Goal: Task Accomplishment & Management: Use online tool/utility

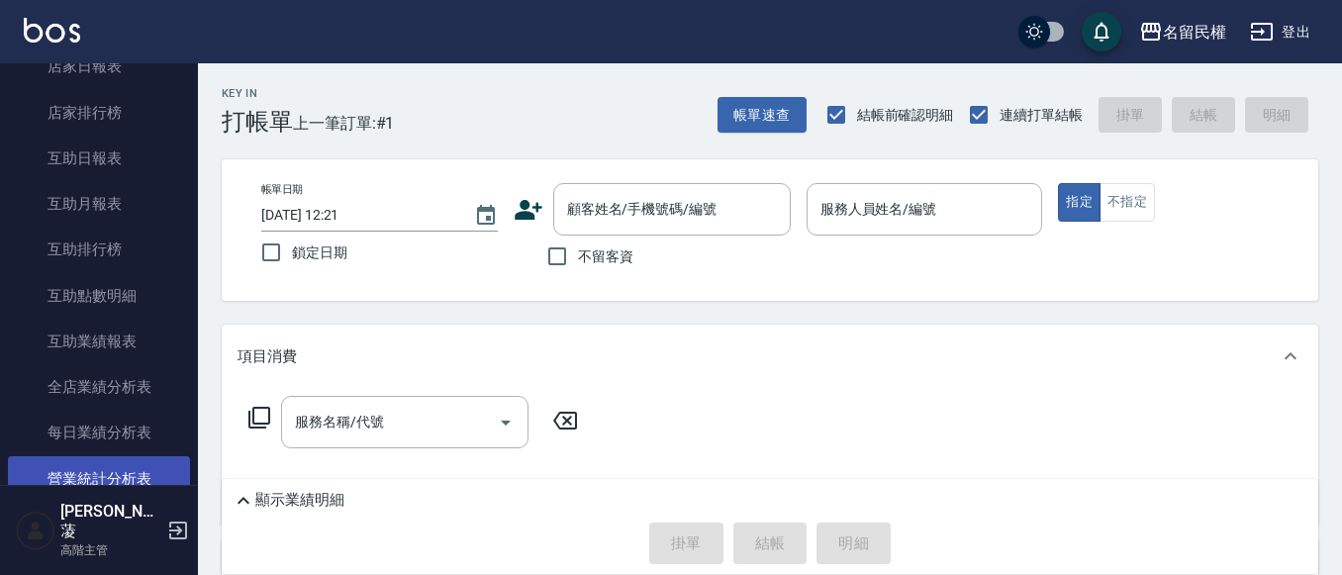
scroll to position [1187, 0]
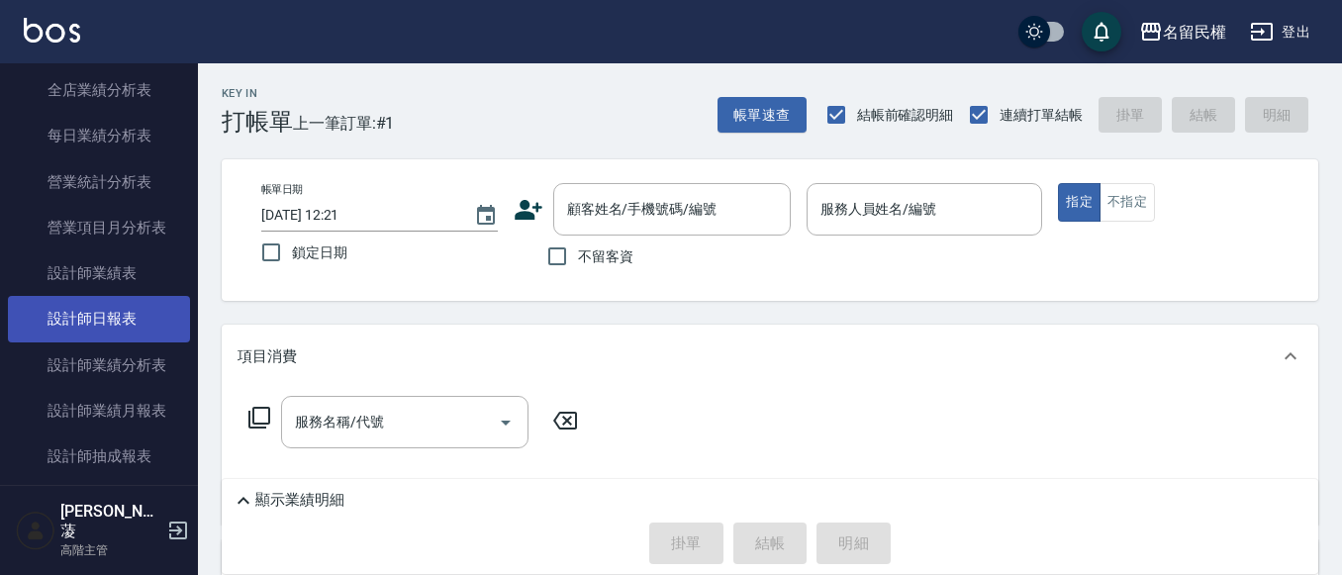
click at [127, 330] on link "設計師日報表" at bounding box center [99, 319] width 182 height 46
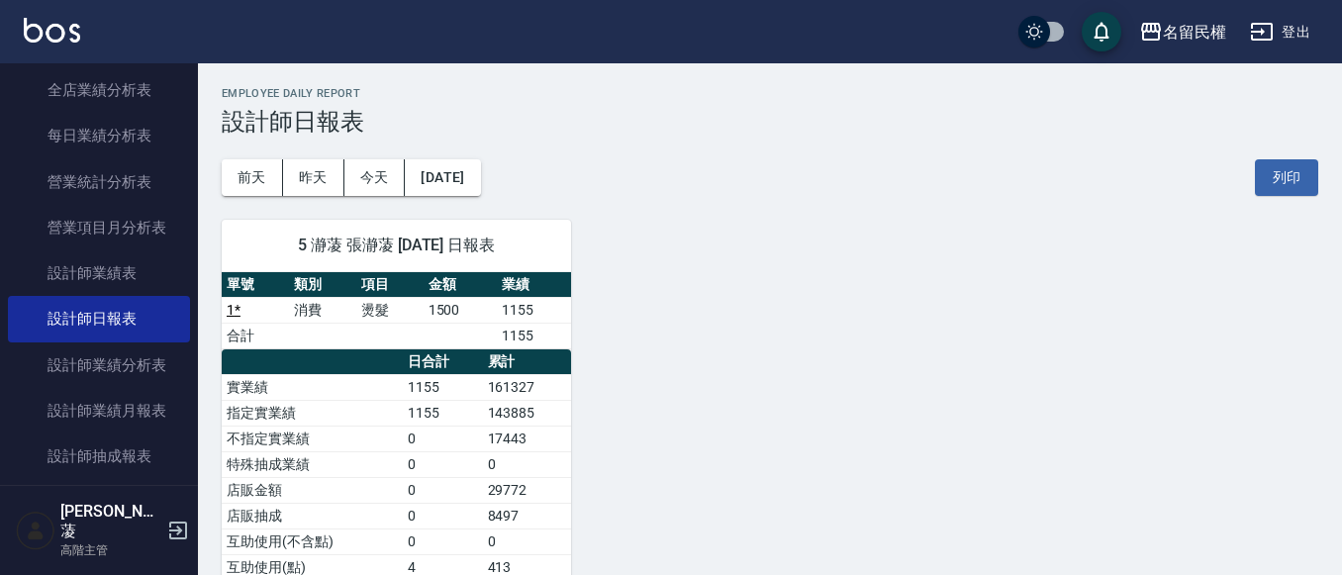
click at [458, 196] on div "5 瀞蓤 張瀞蓤 [DATE] 日報表 單號 類別 項目 金額 業績 1 * 消費 燙髮 1500 1155 合計 1155 日合計 累計 實業績 1155 …" at bounding box center [384, 490] width 373 height 589
drag, startPoint x: 466, startPoint y: 196, endPoint x: 480, endPoint y: 187, distance: 16.5
click at [467, 196] on div "5 瀞蓤 張瀞蓤 [DATE] 日報表 單號 類別 項目 金額 業績 1 * 消費 燙髮 1500 1155 合計 1155 日合計 累計 實業績 1155 …" at bounding box center [384, 490] width 373 height 589
click at [480, 187] on button "[DATE]" at bounding box center [442, 177] width 75 height 37
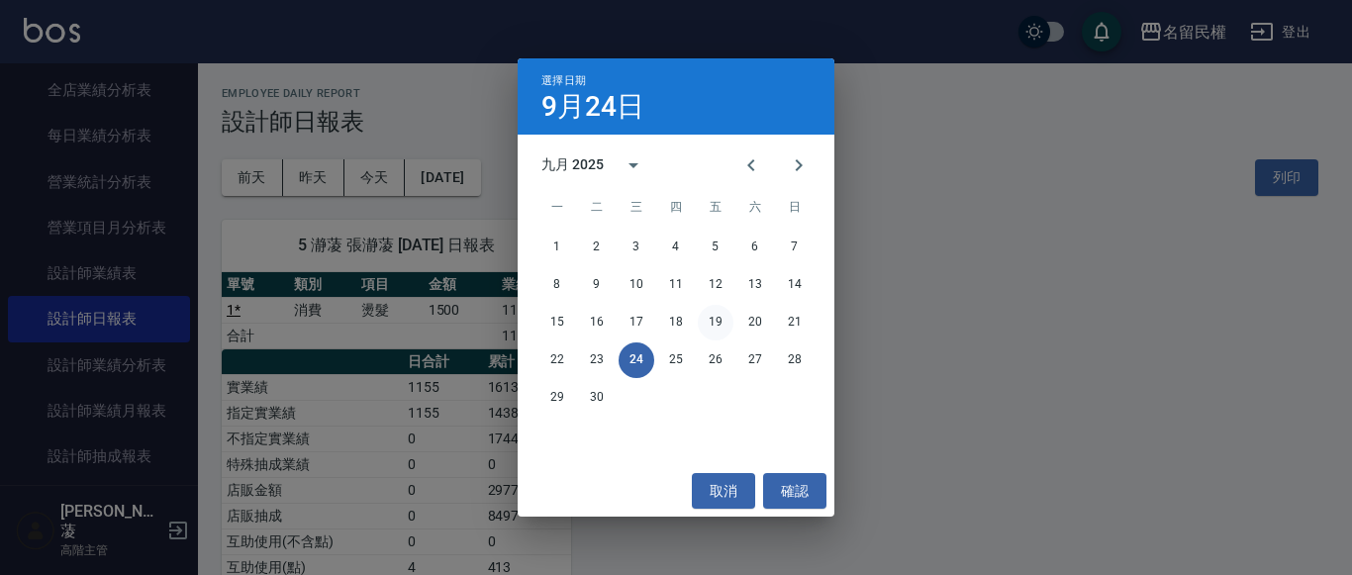
click at [714, 324] on button "19" at bounding box center [716, 323] width 36 height 36
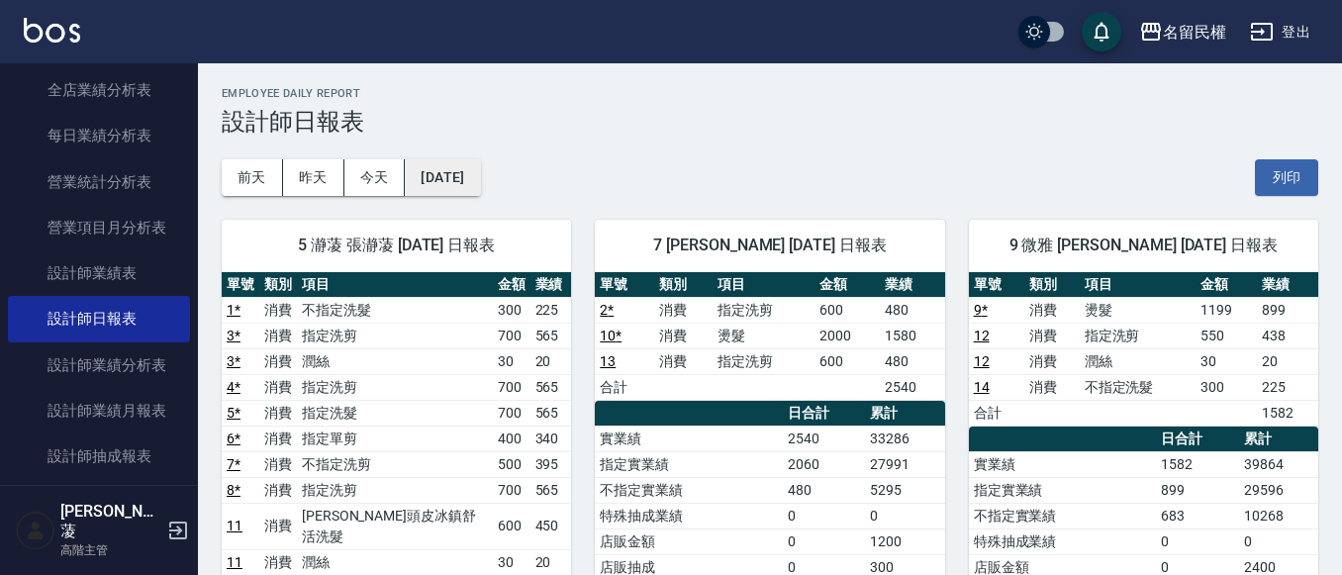
click at [470, 181] on button "[DATE]" at bounding box center [442, 177] width 75 height 37
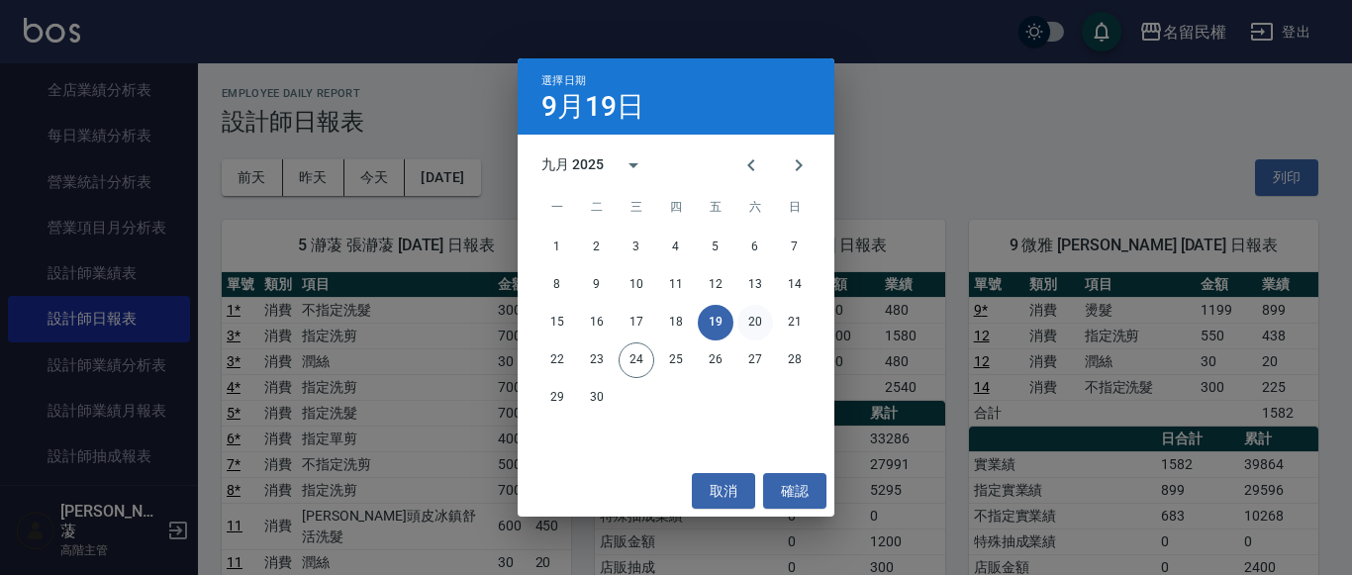
click at [770, 316] on button "20" at bounding box center [755, 323] width 36 height 36
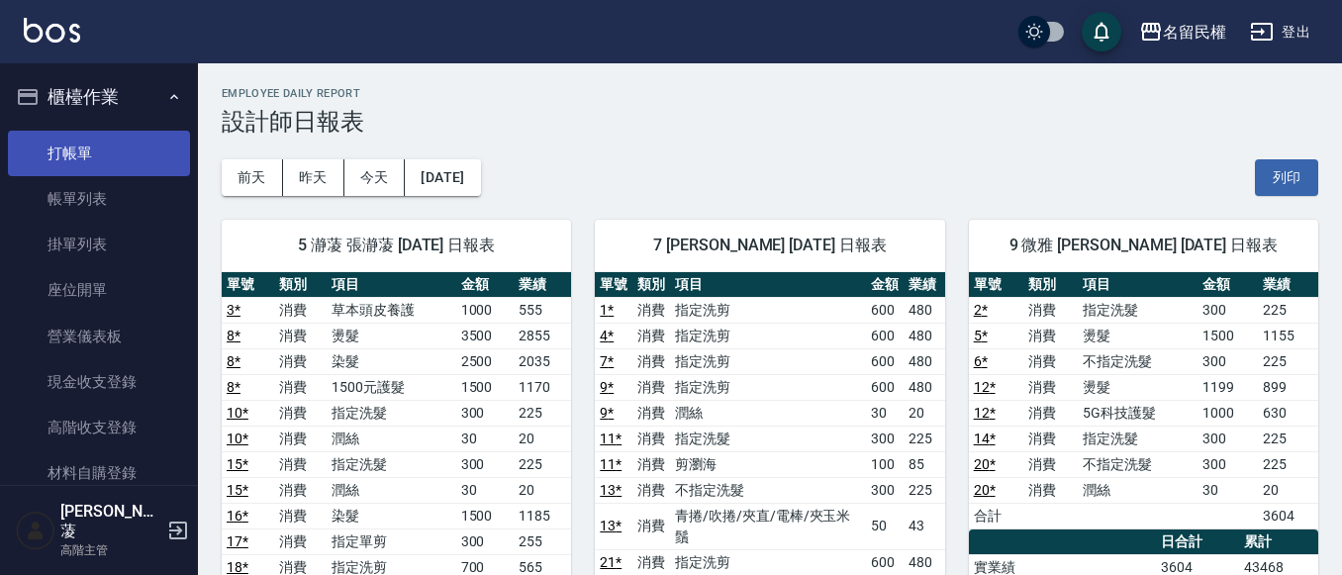
click at [128, 155] on link "打帳單" at bounding box center [99, 154] width 182 height 46
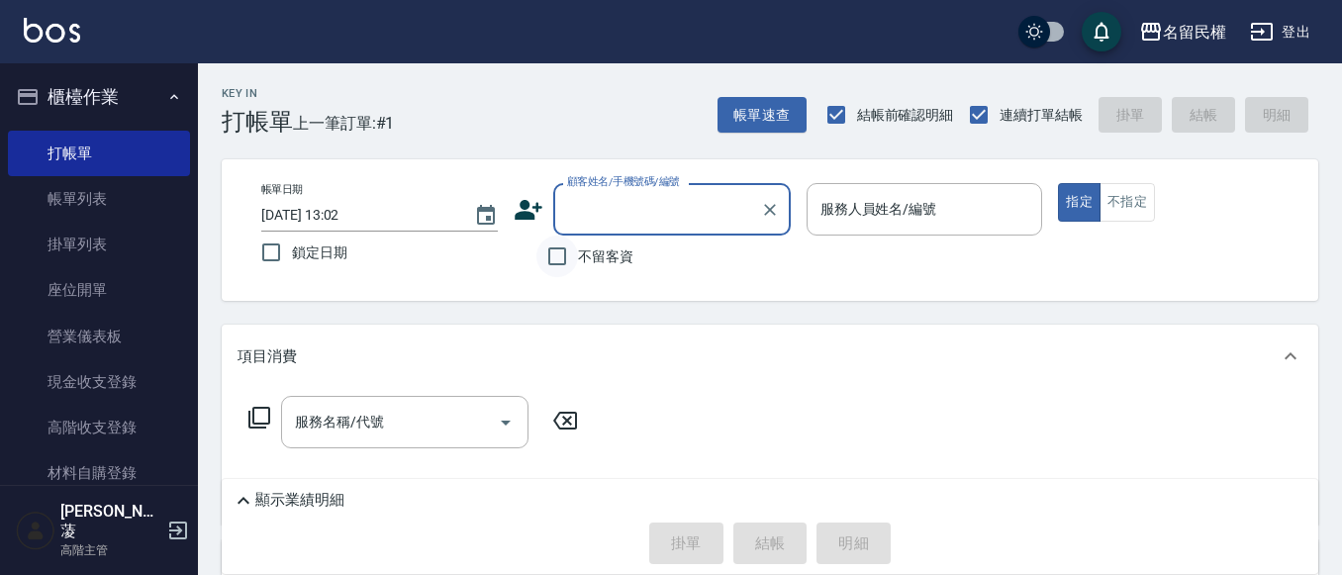
drag, startPoint x: 561, startPoint y: 242, endPoint x: 571, endPoint y: 238, distance: 10.7
click at [561, 241] on input "不留客資" at bounding box center [557, 257] width 42 height 42
checkbox input "true"
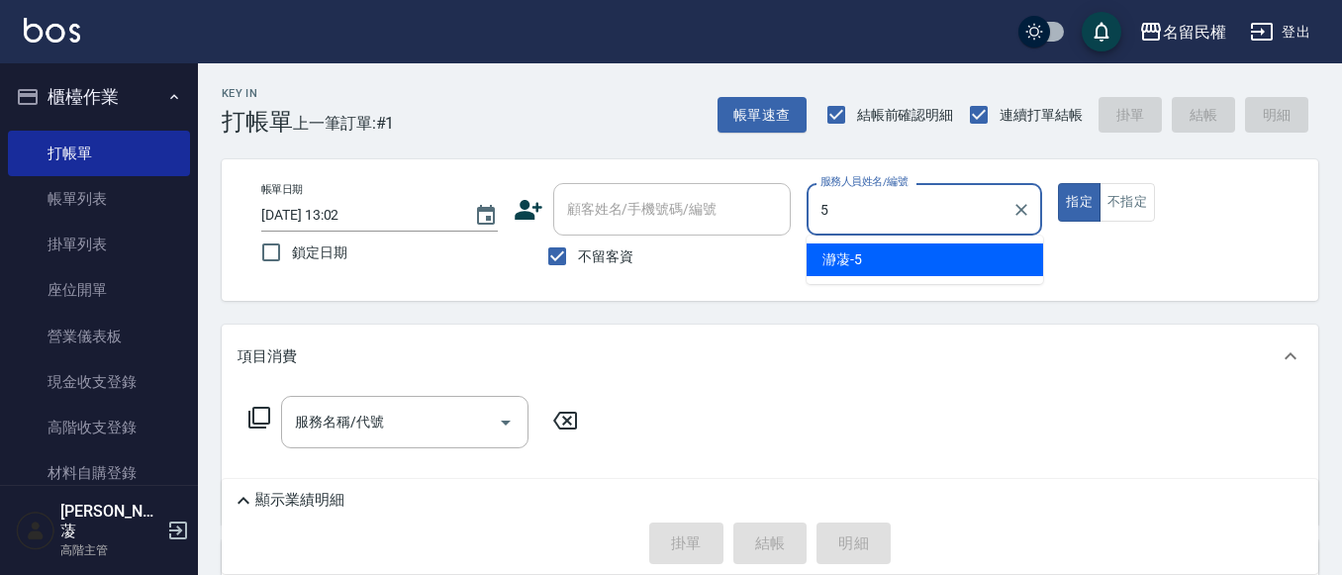
type input "瀞蓤-5"
type button "true"
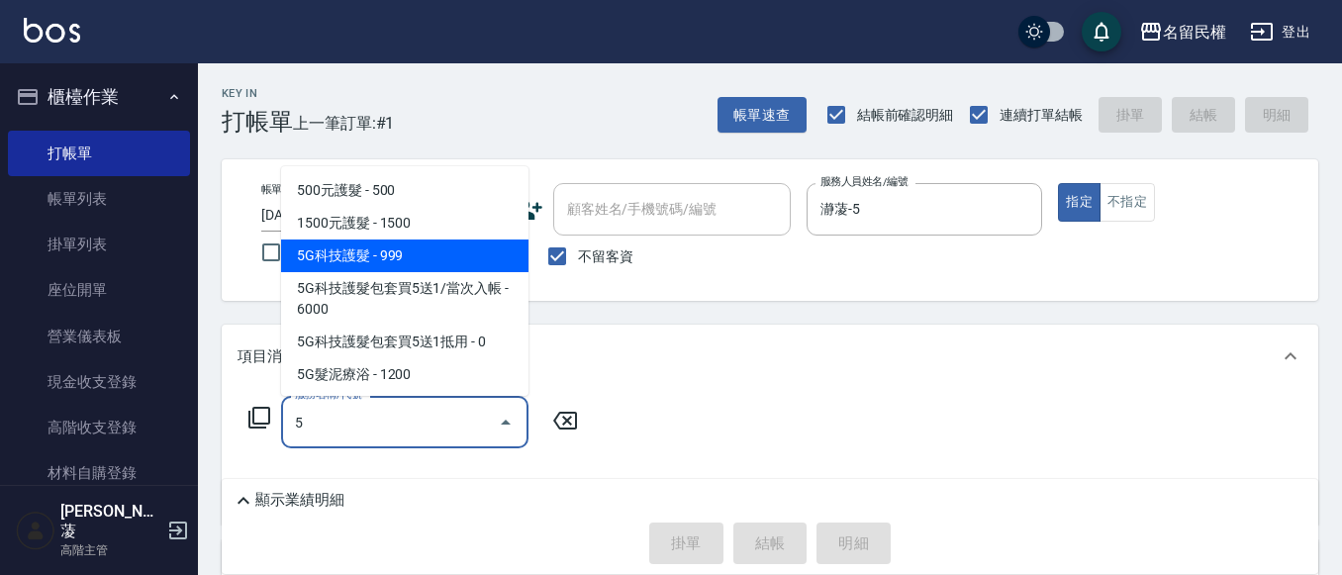
click at [384, 257] on span "5G科技護髮 - 999" at bounding box center [404, 255] width 247 height 33
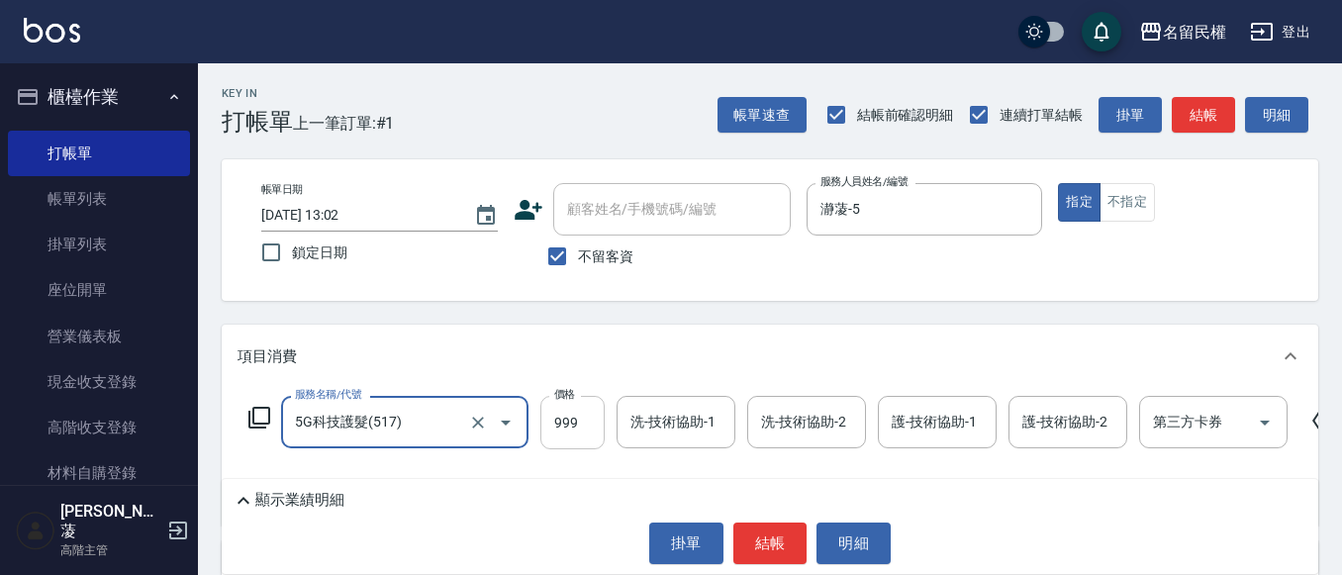
type input "5G科技護髮(517)"
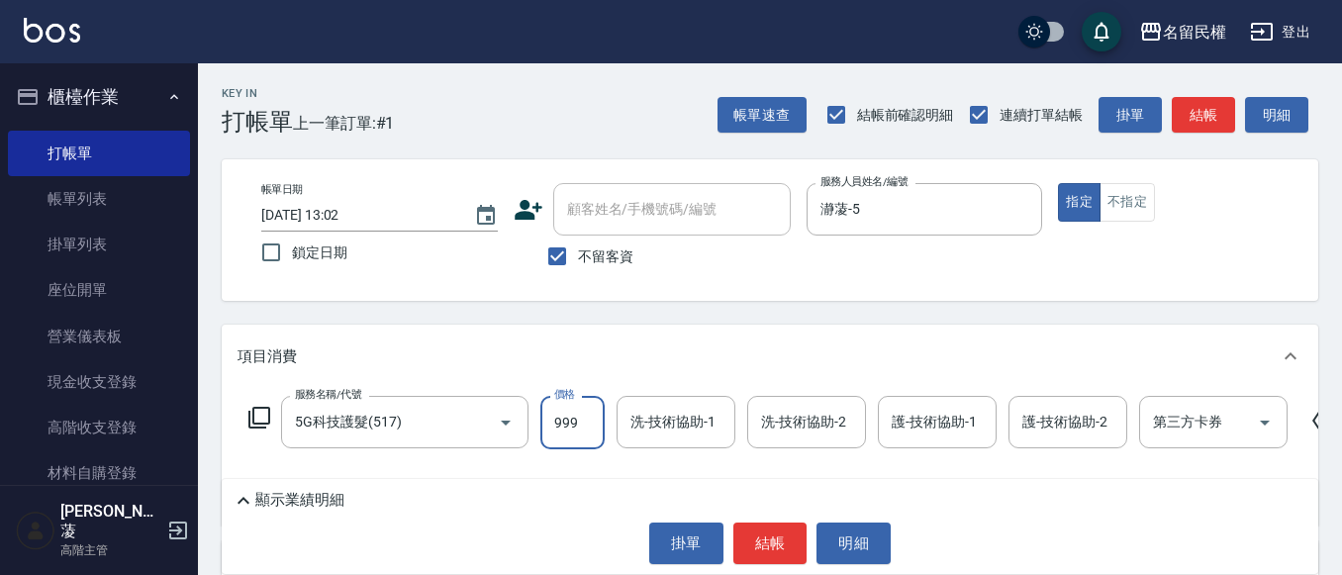
click at [570, 434] on input "999" at bounding box center [572, 422] width 64 height 53
type input "1000"
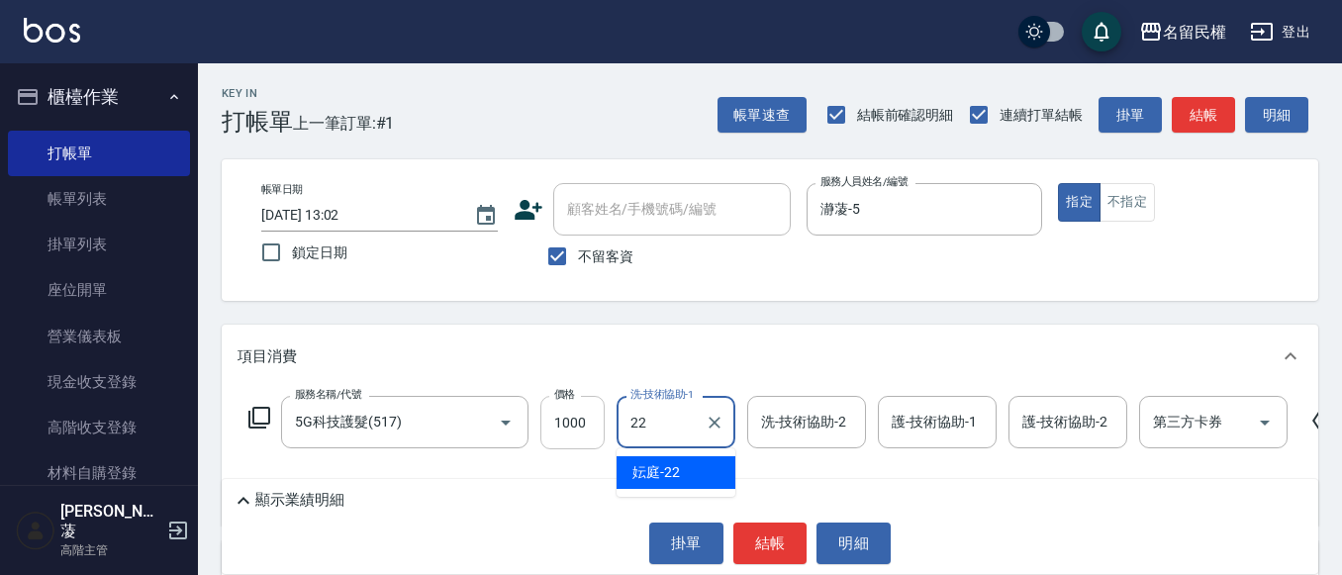
type input "妘庭-22"
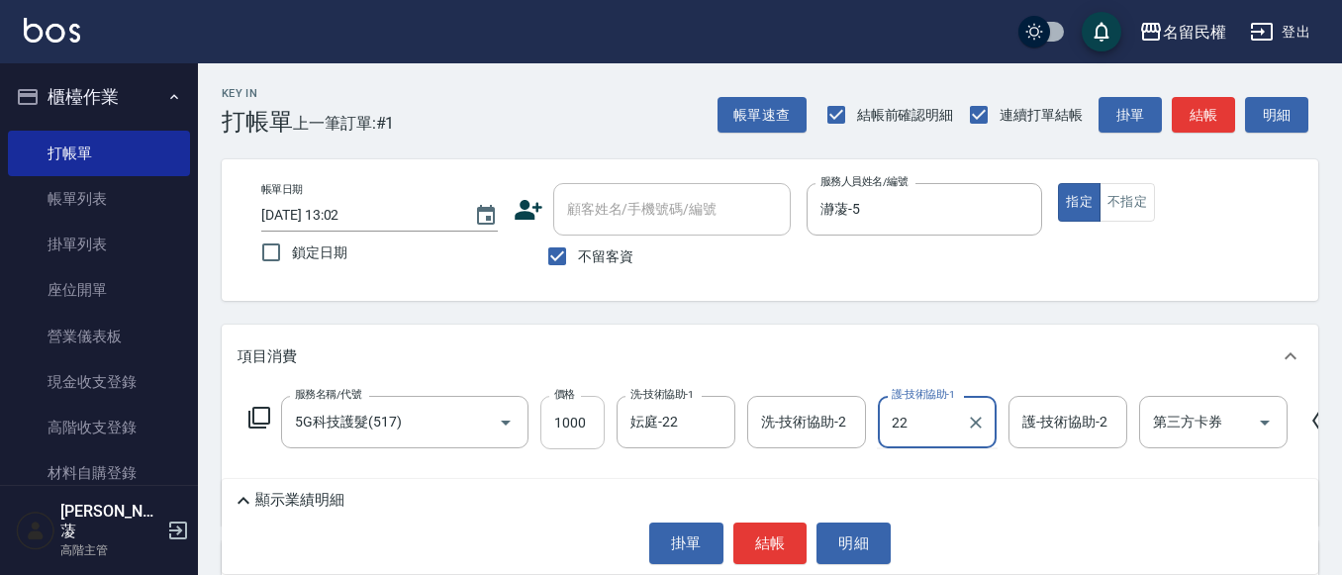
type input "妘庭-22"
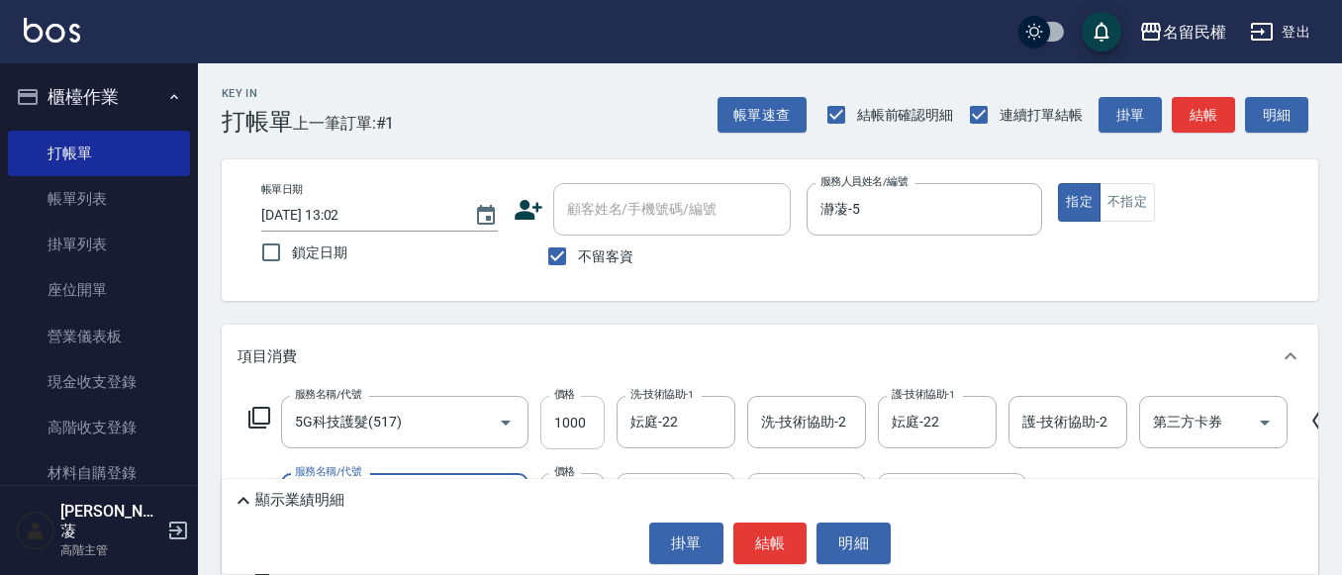
type input "不指定洗剪(204)"
type input "500"
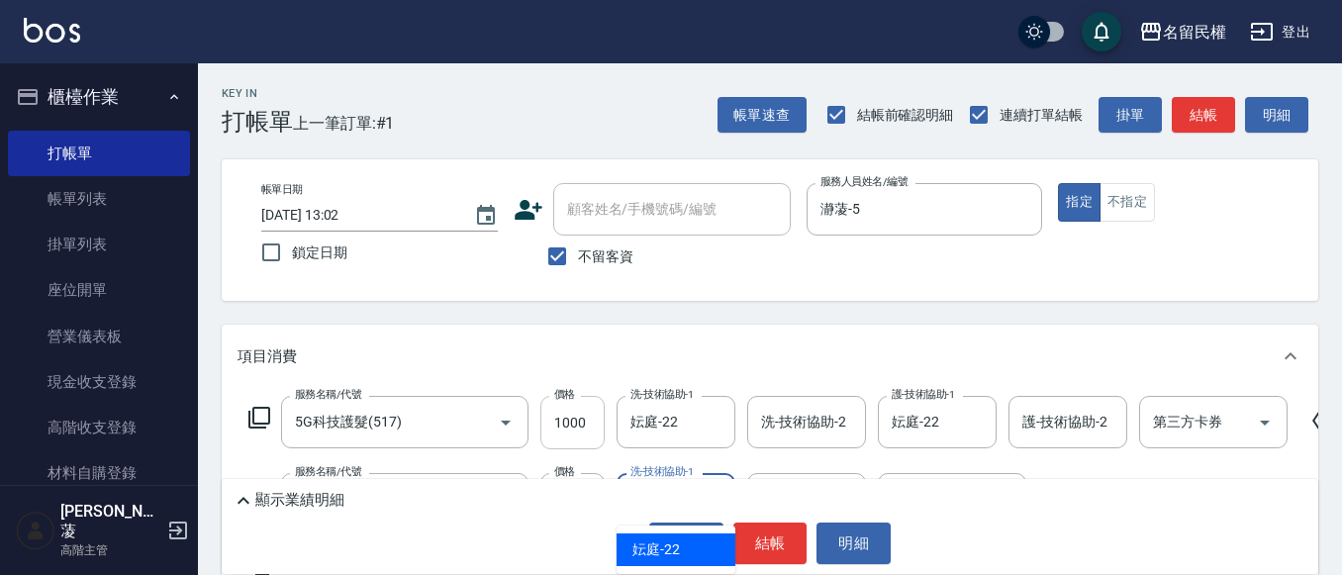
type input "妘庭-22"
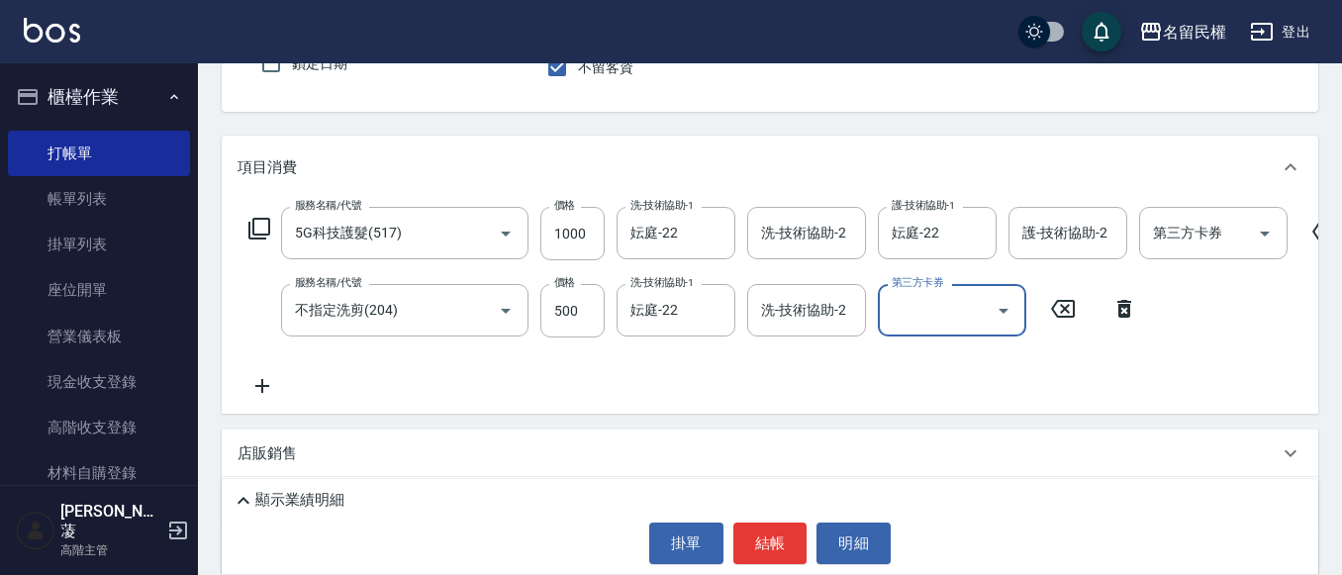
scroll to position [198, 0]
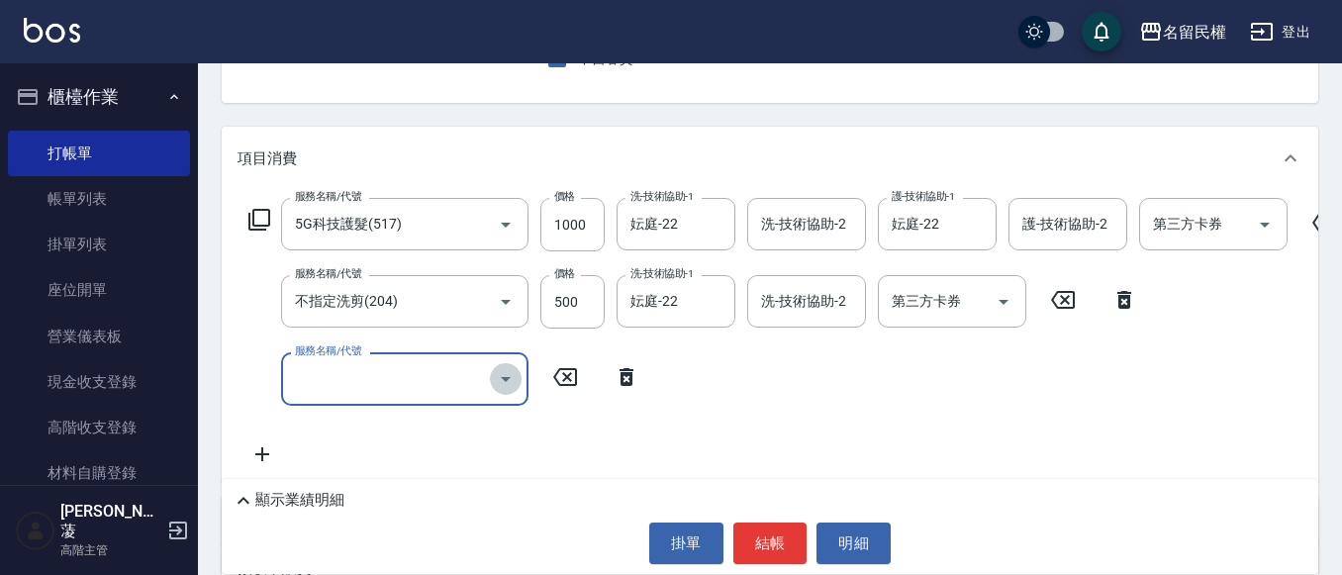
click at [503, 369] on icon "Open" at bounding box center [506, 379] width 24 height 24
type input "補"
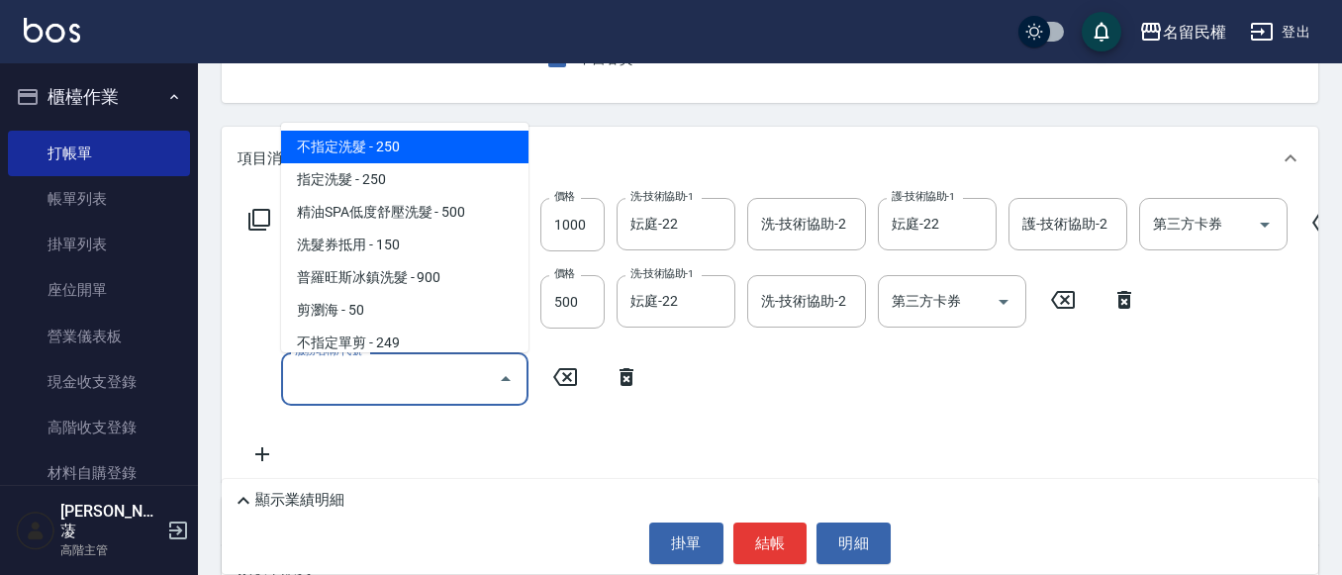
type input "7"
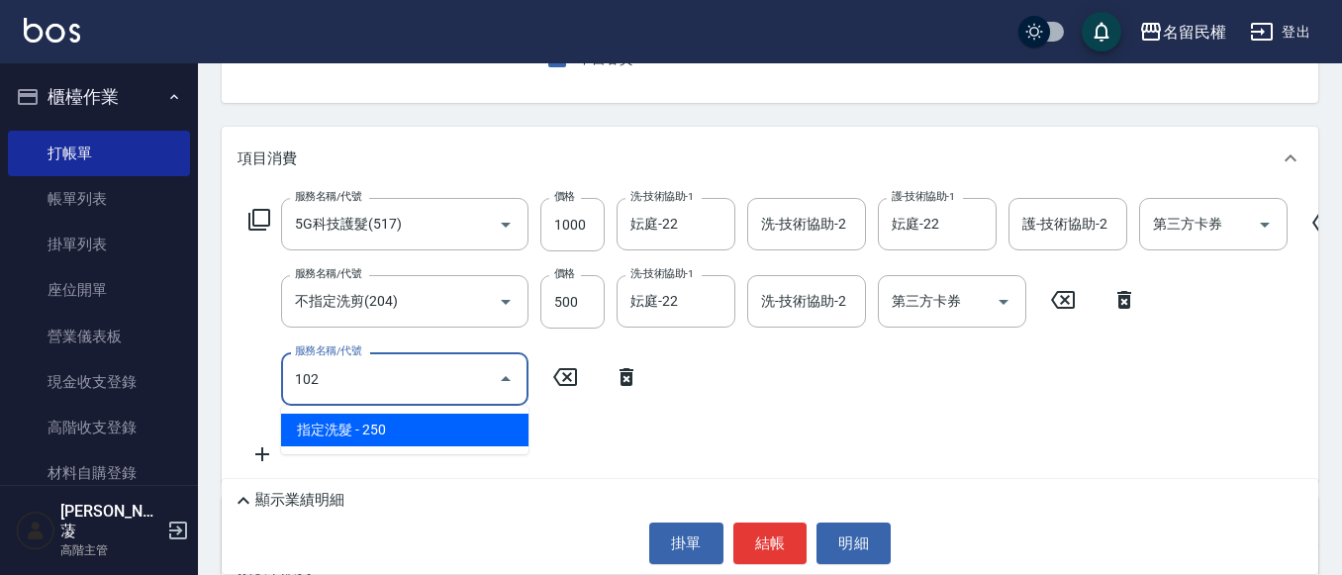
type input "指定洗髮(102)"
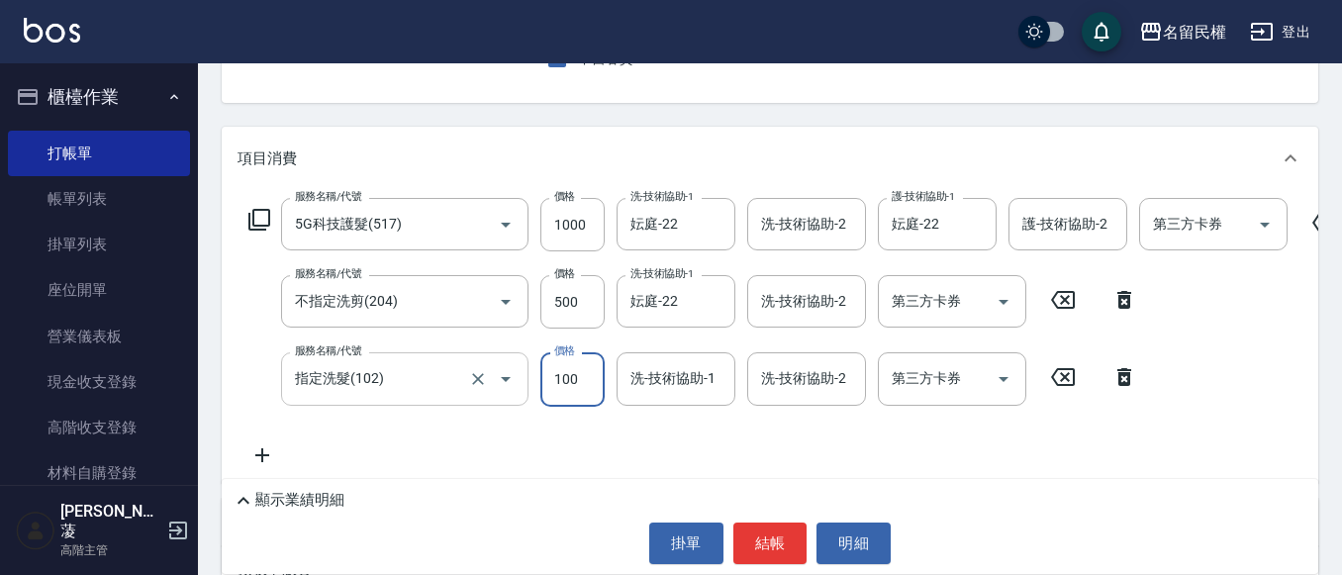
type input "100"
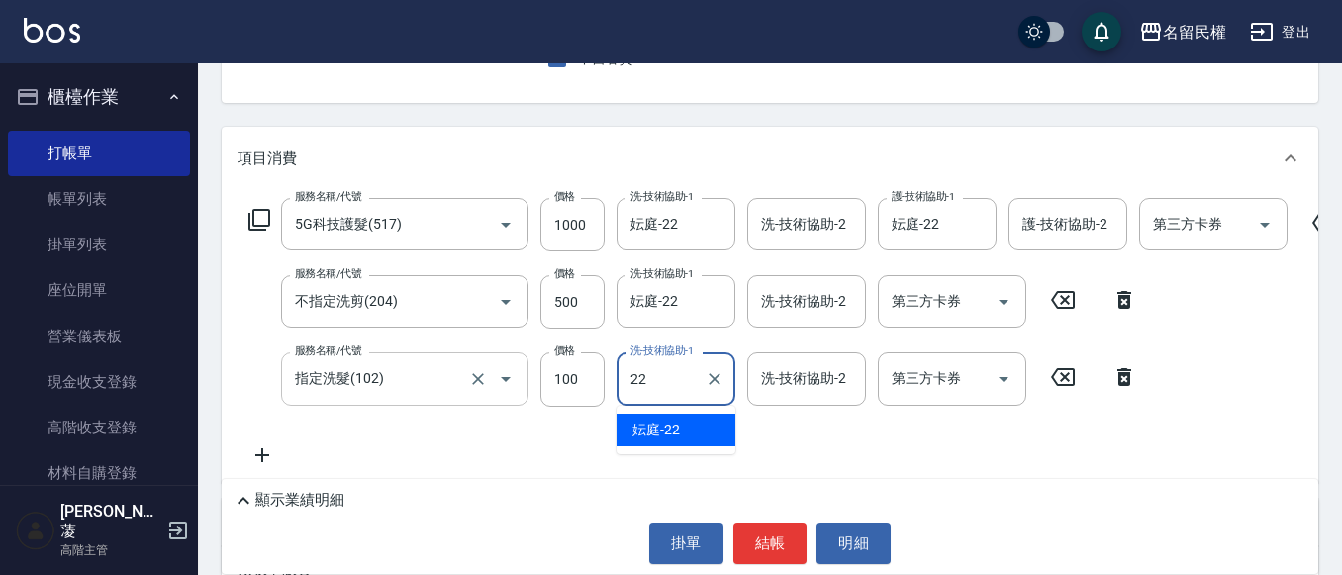
type input "妘庭-22"
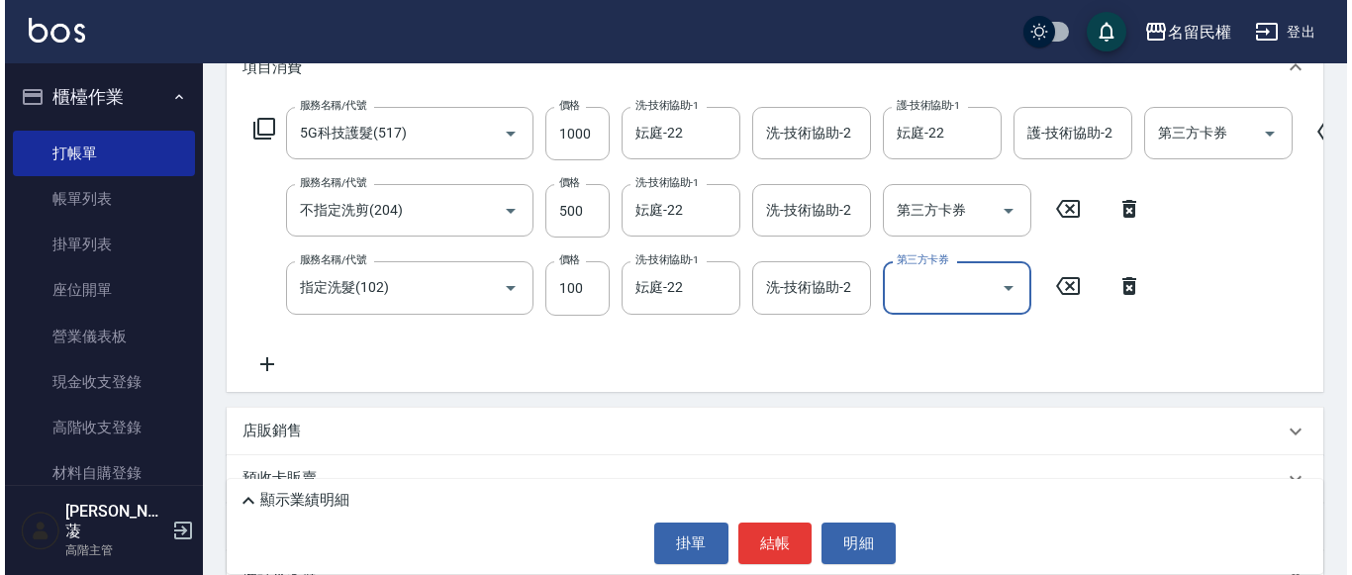
scroll to position [396, 0]
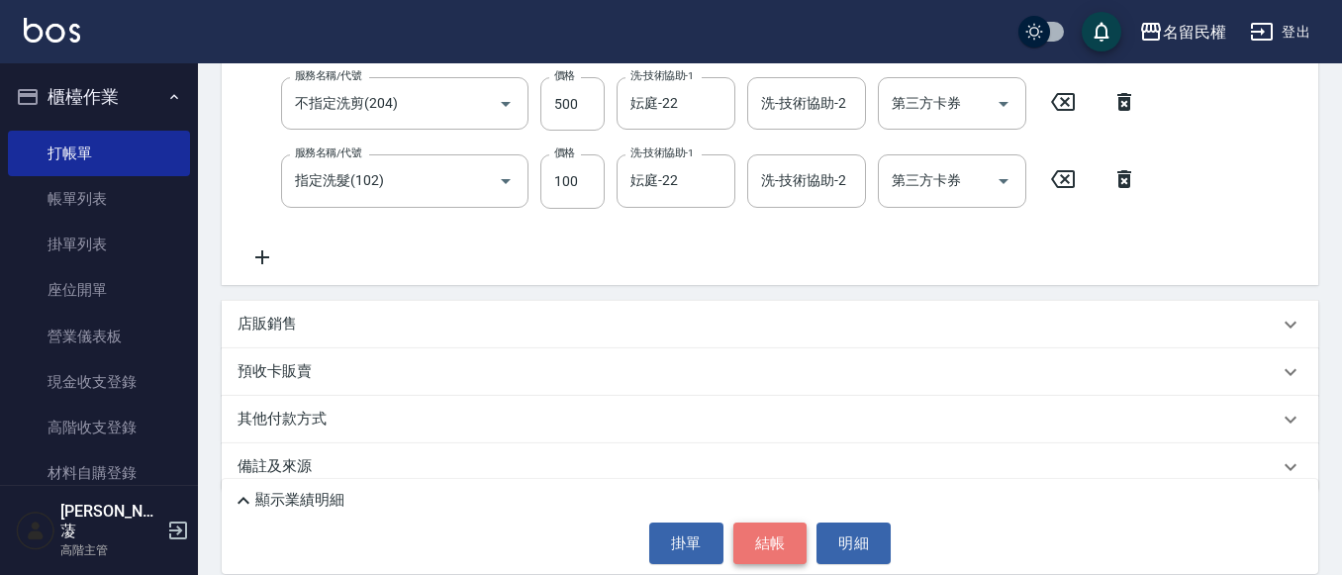
click at [750, 549] on button "結帳" at bounding box center [770, 543] width 74 height 42
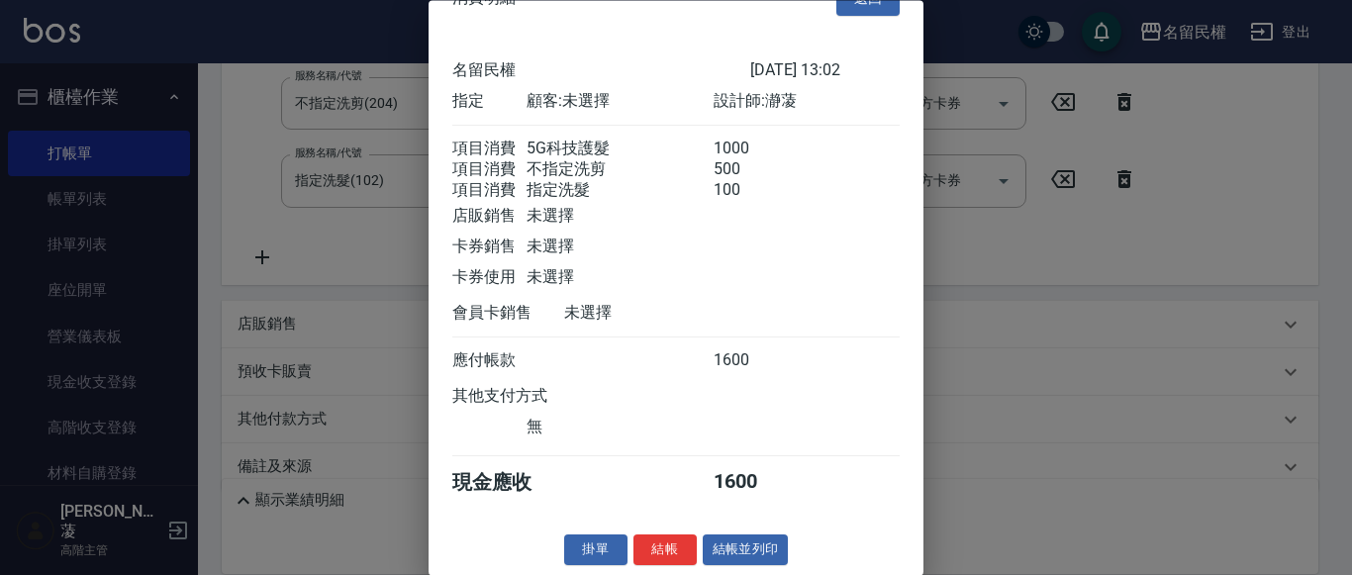
scroll to position [73, 0]
click at [650, 540] on button "結帳" at bounding box center [664, 550] width 63 height 31
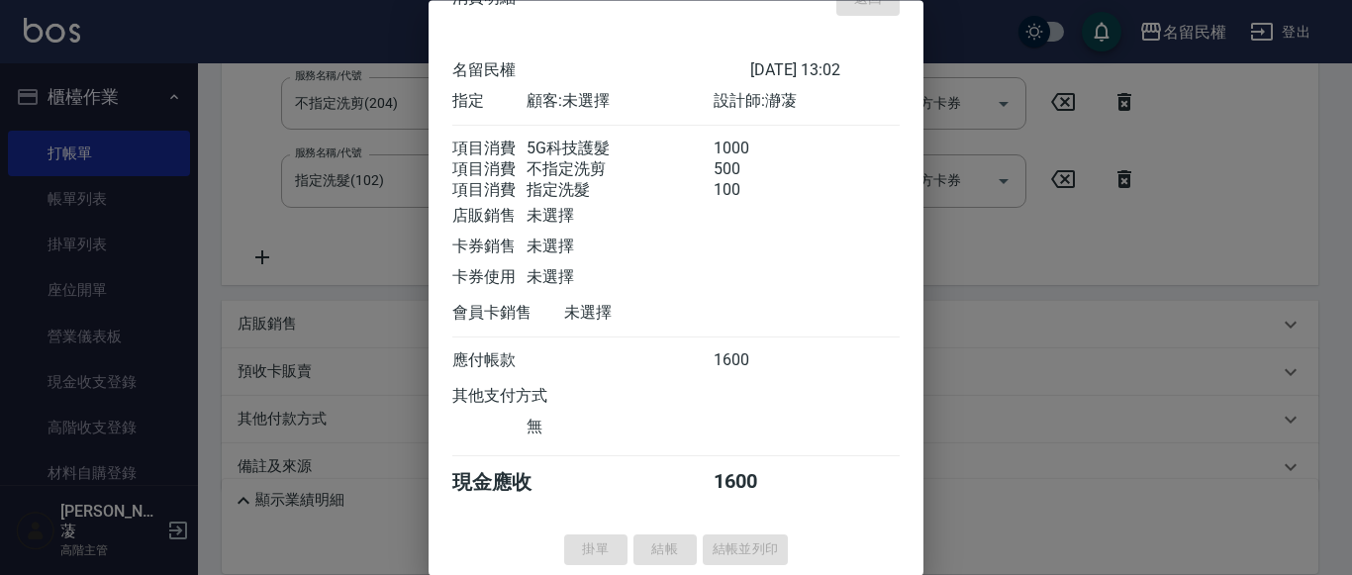
type input "[DATE] 13:32"
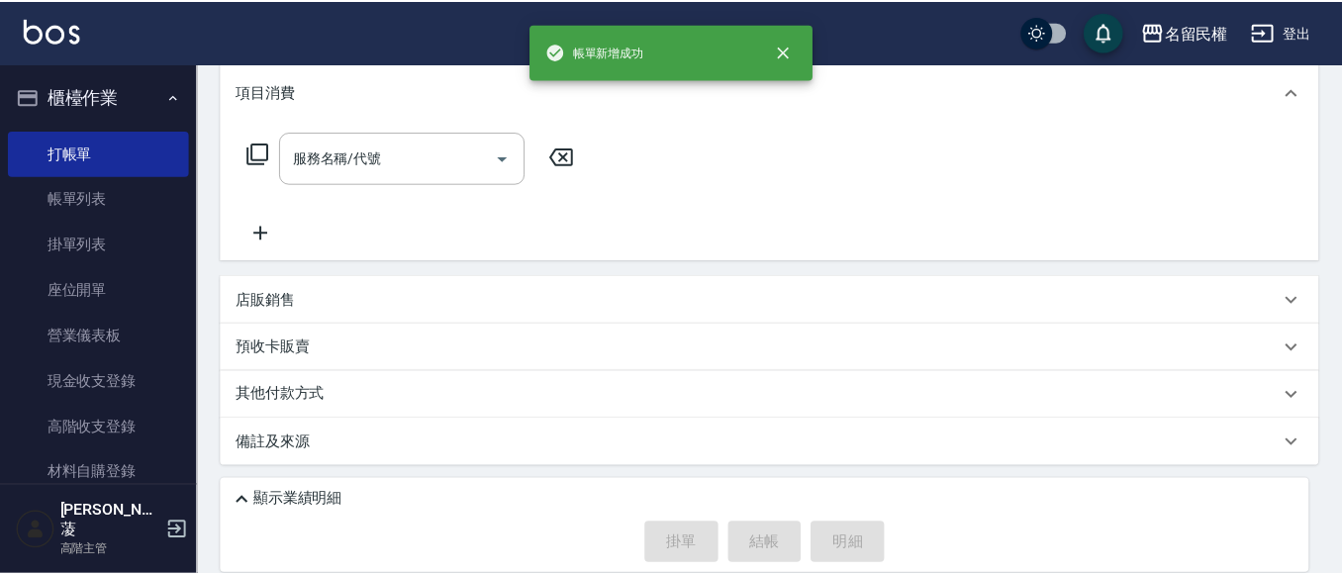
scroll to position [0, 0]
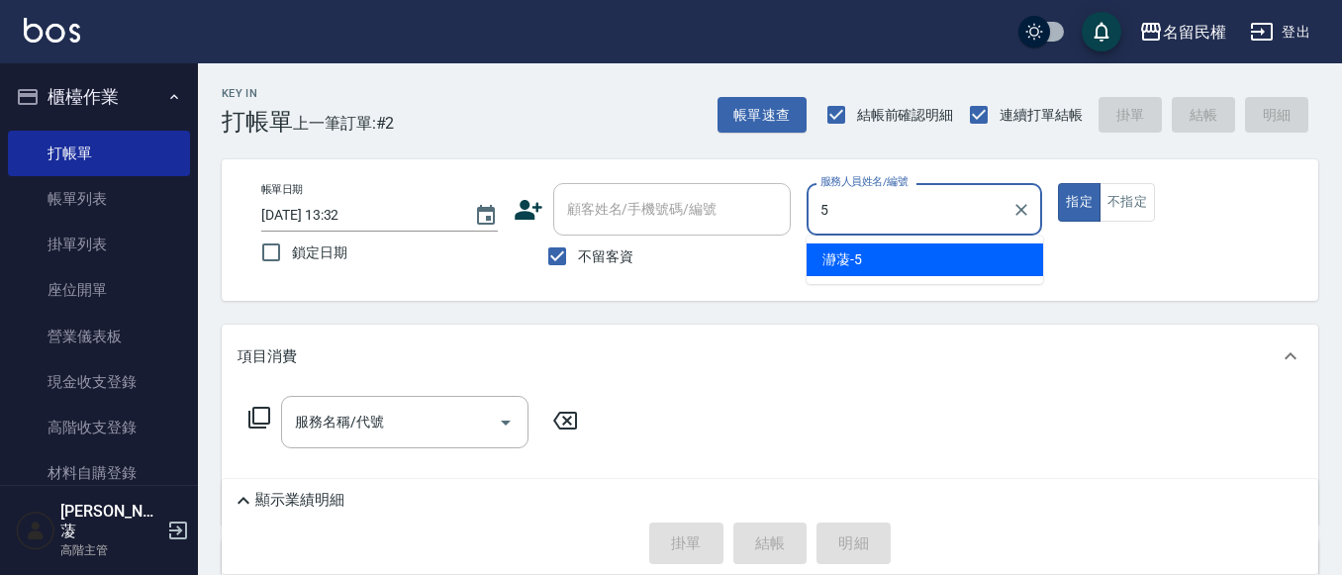
type input "瀞蓤-5"
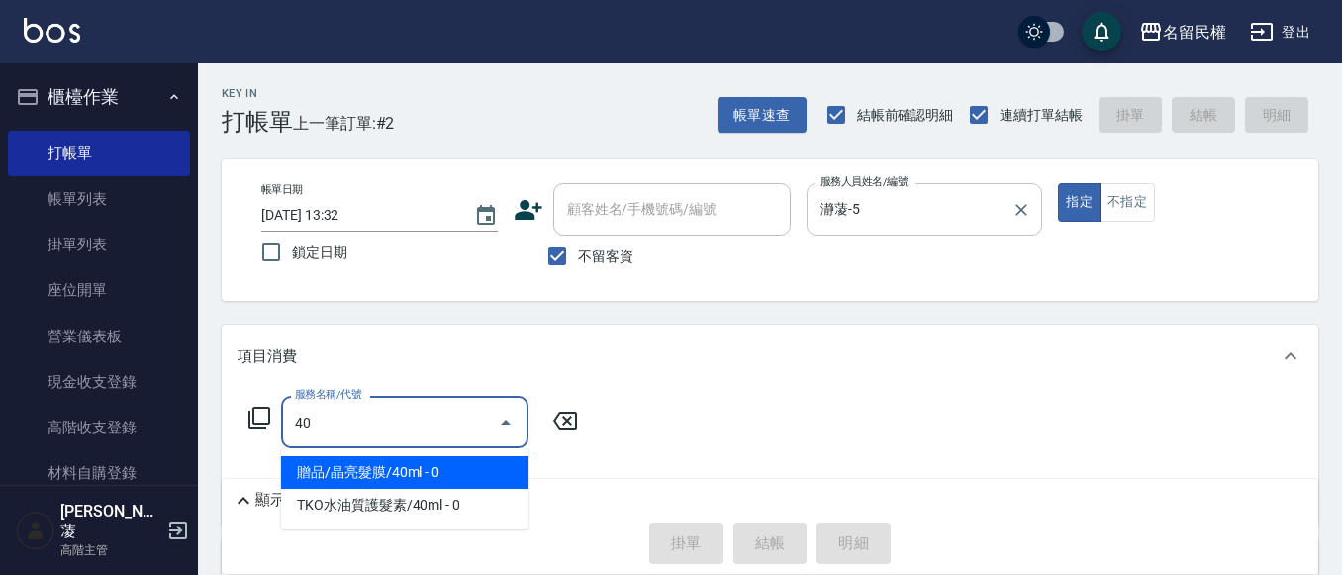
type input "4"
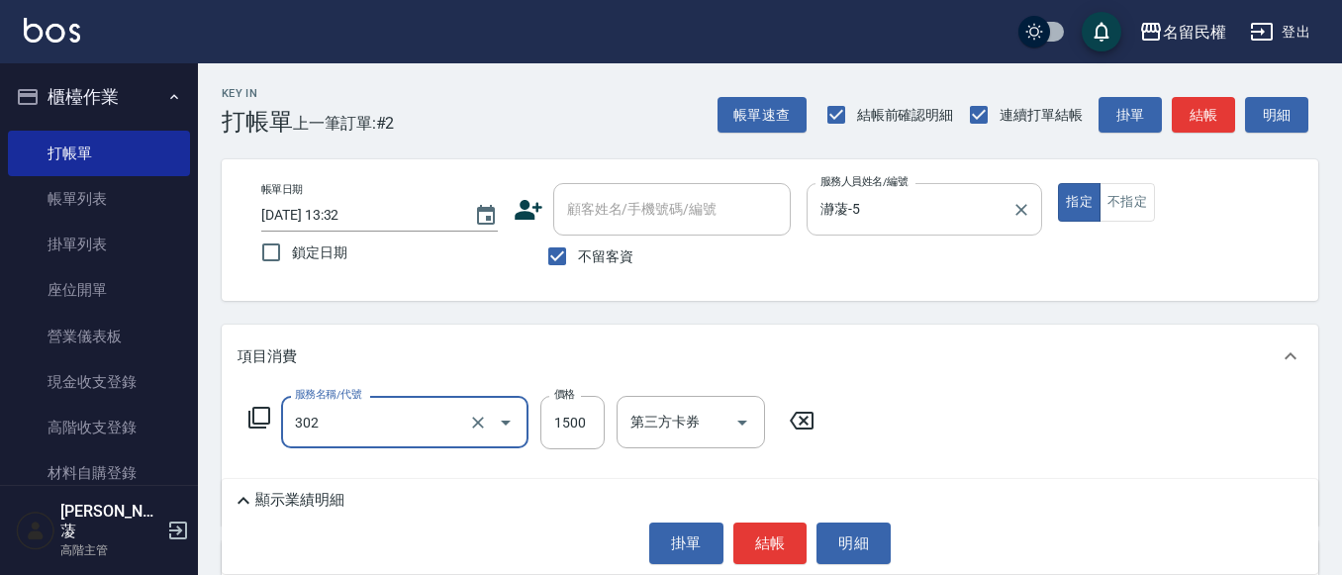
type input "燙髮(302)"
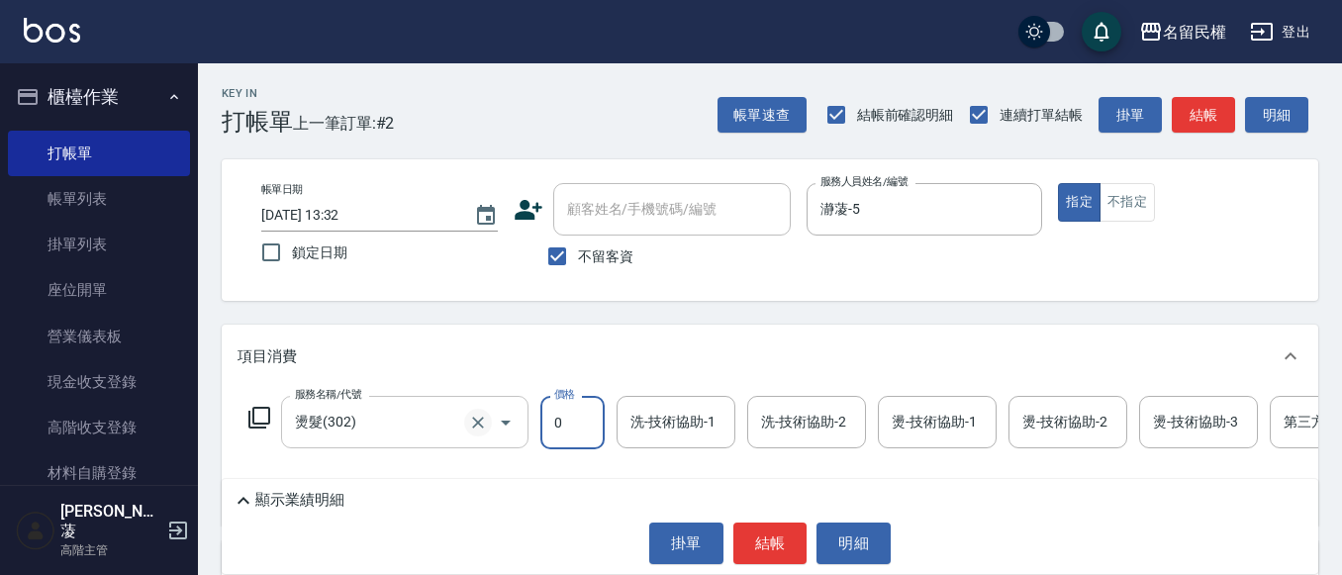
click at [483, 423] on icon "Clear" at bounding box center [478, 423] width 20 height 20
type input "0"
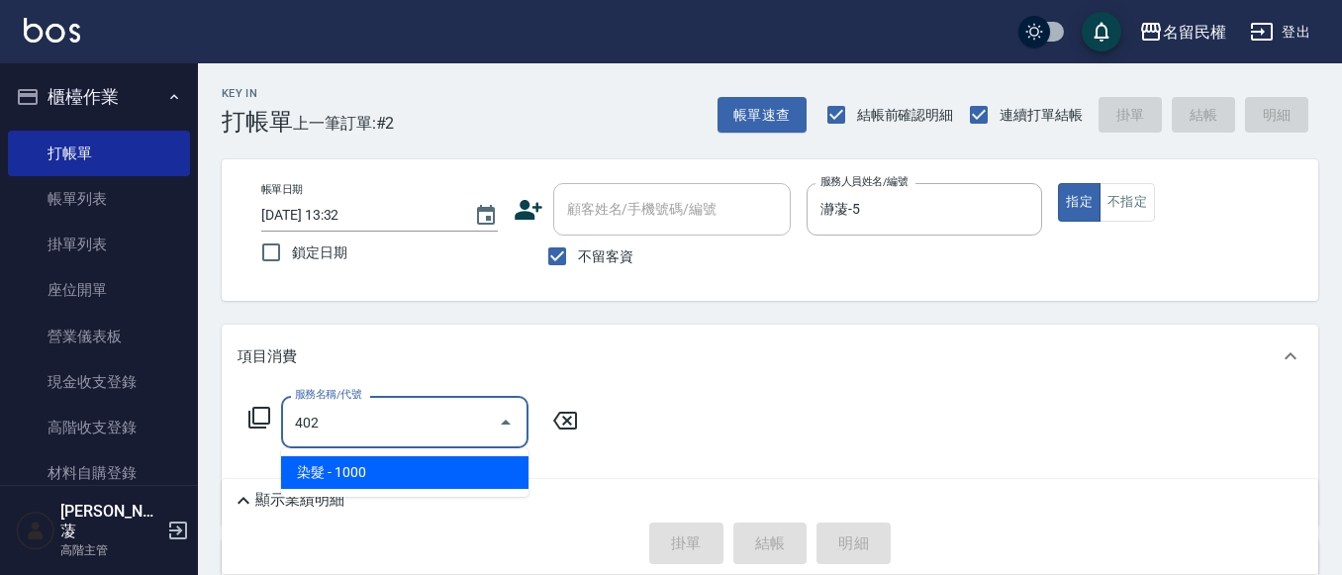
type input "染髮(402)"
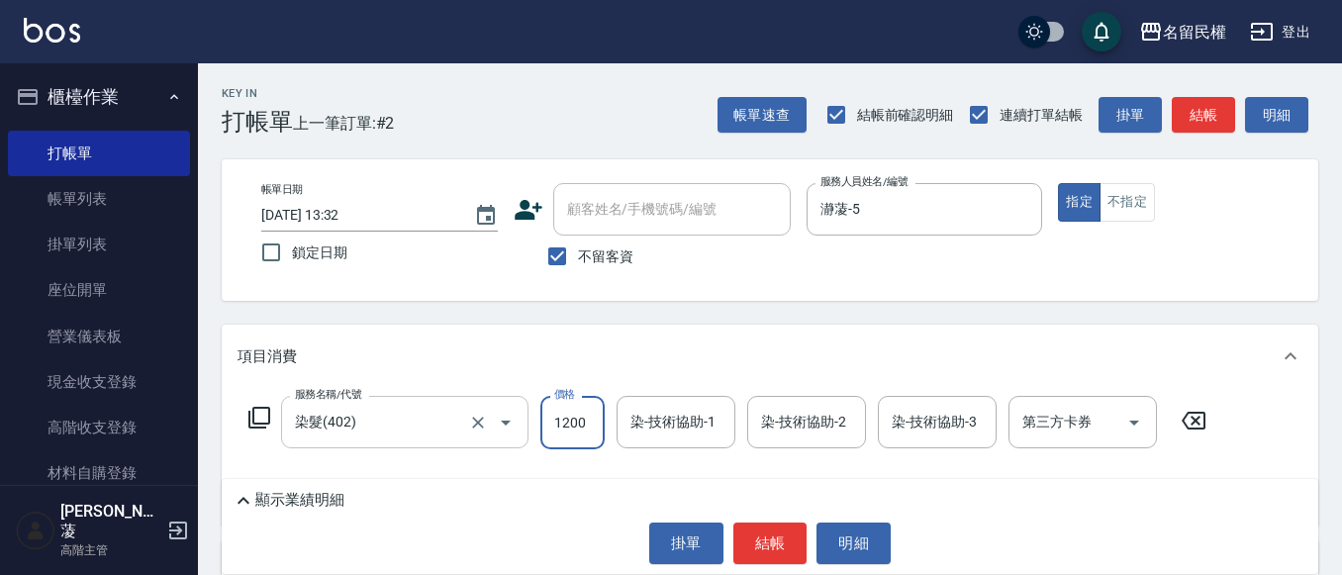
type input "1200"
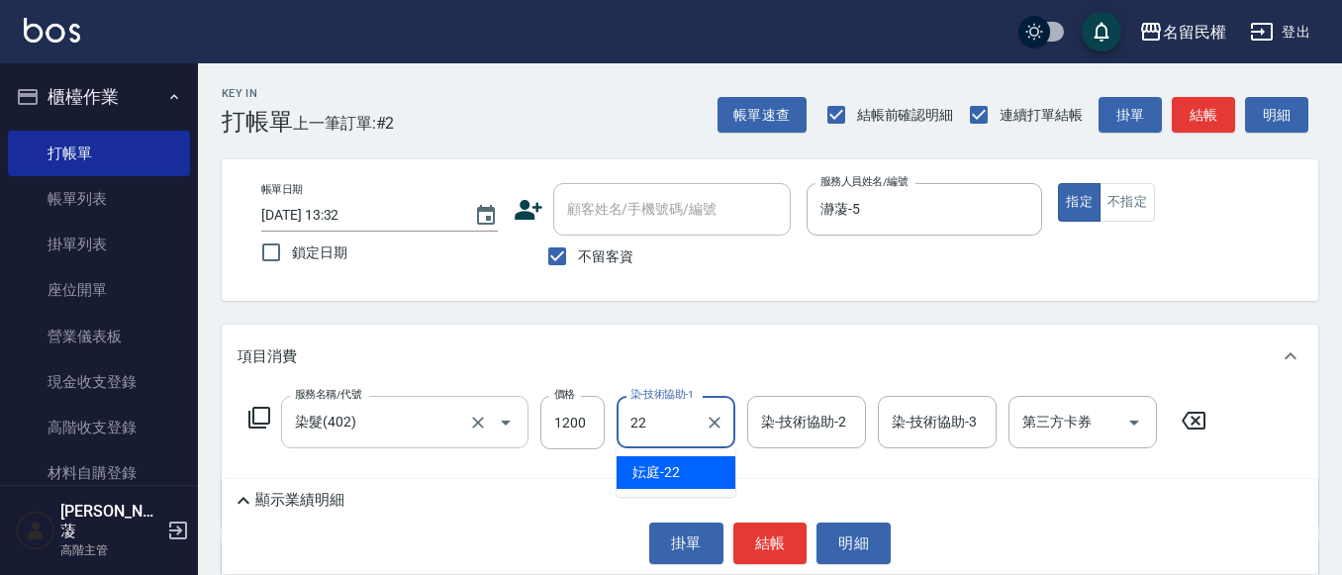
type input "妘庭-22"
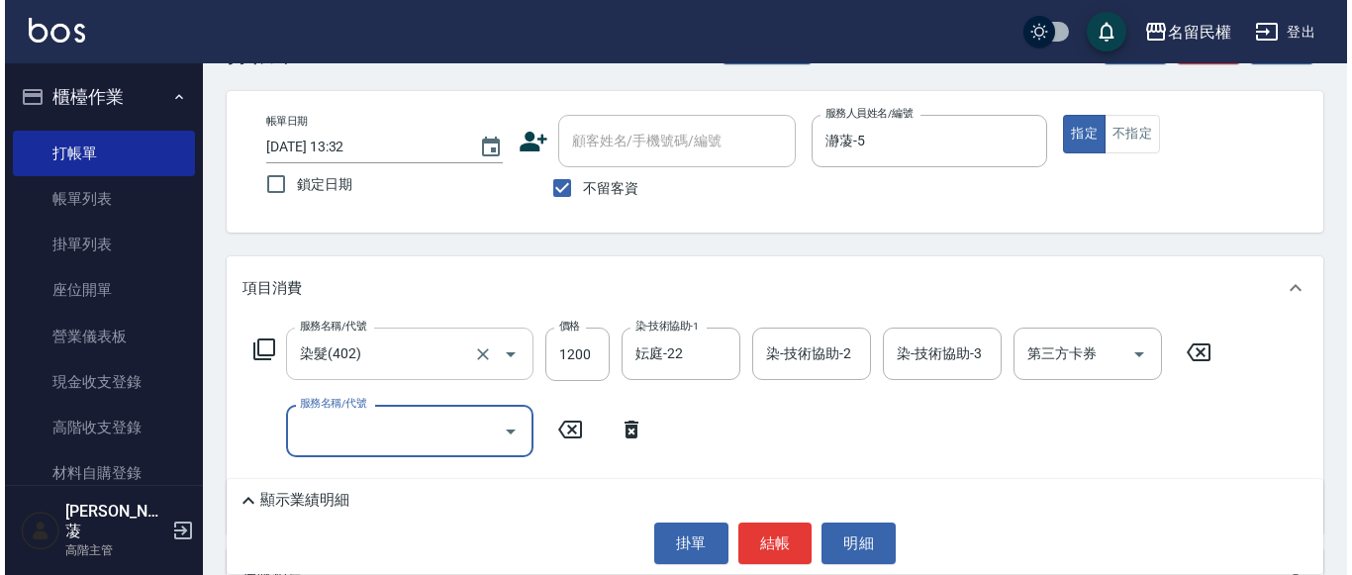
scroll to position [99, 0]
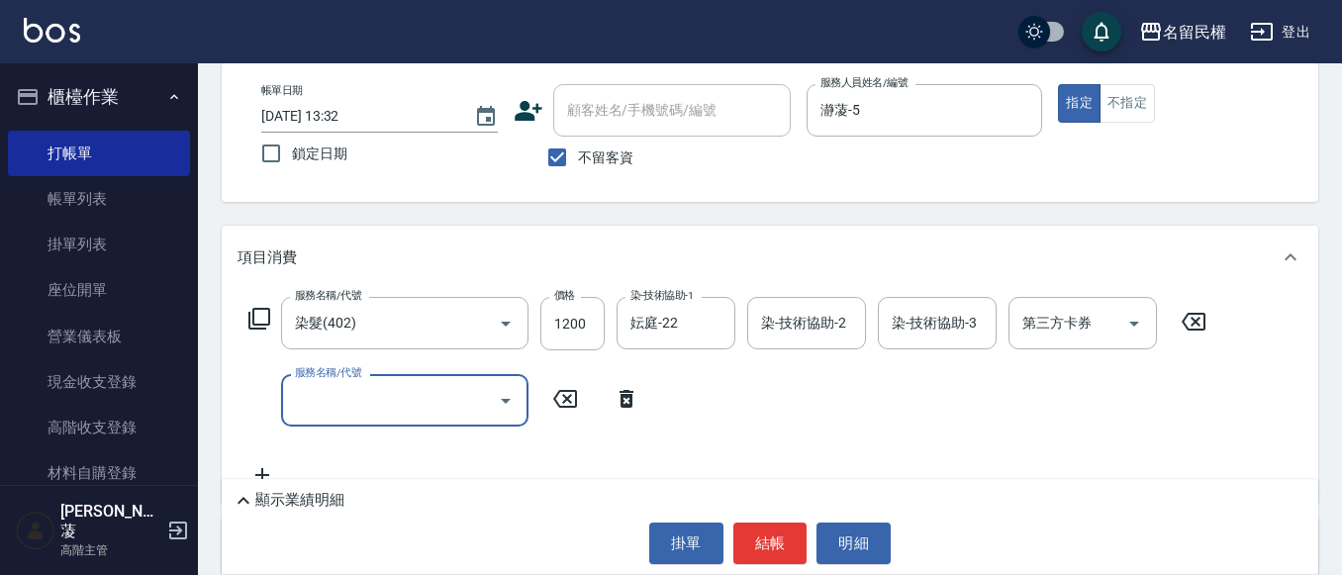
click at [500, 404] on icon "Open" at bounding box center [506, 401] width 24 height 24
type input "2"
type input "500元護髮(510)"
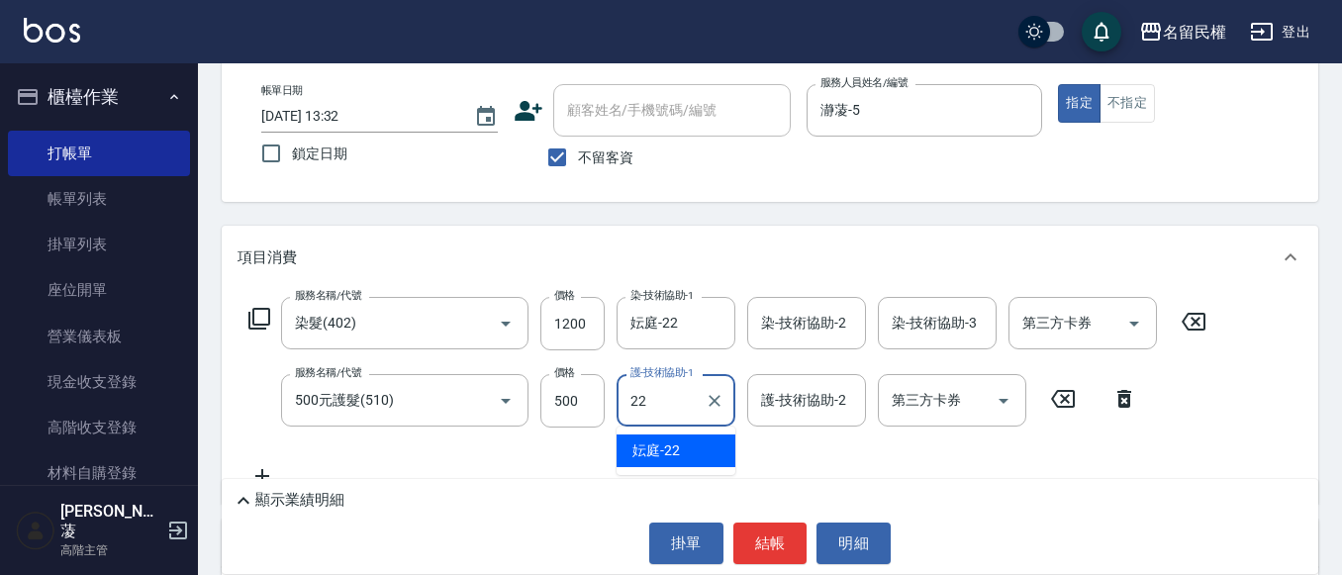
type input "妘庭-22"
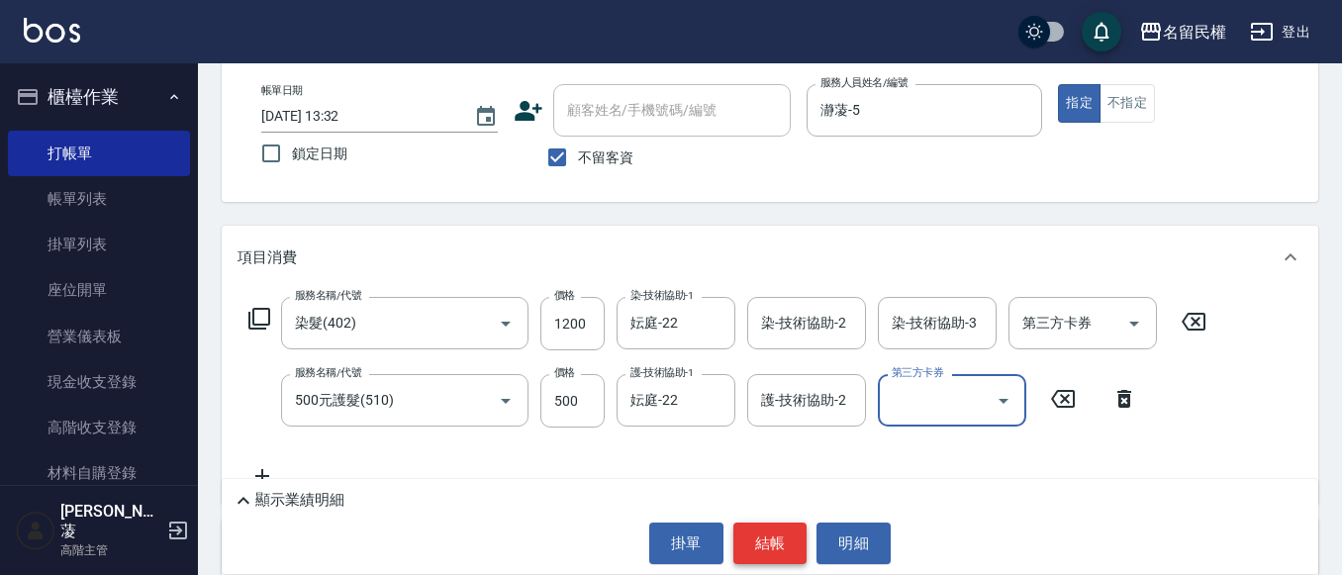
click at [787, 546] on button "結帳" at bounding box center [770, 543] width 74 height 42
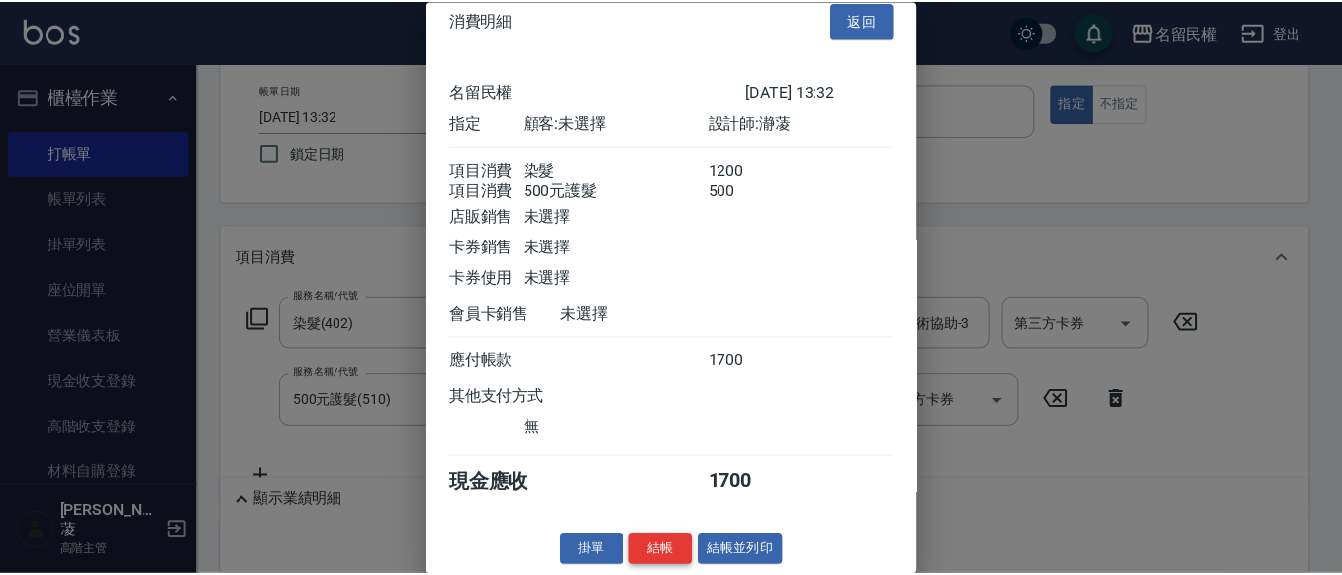
scroll to position [49, 0]
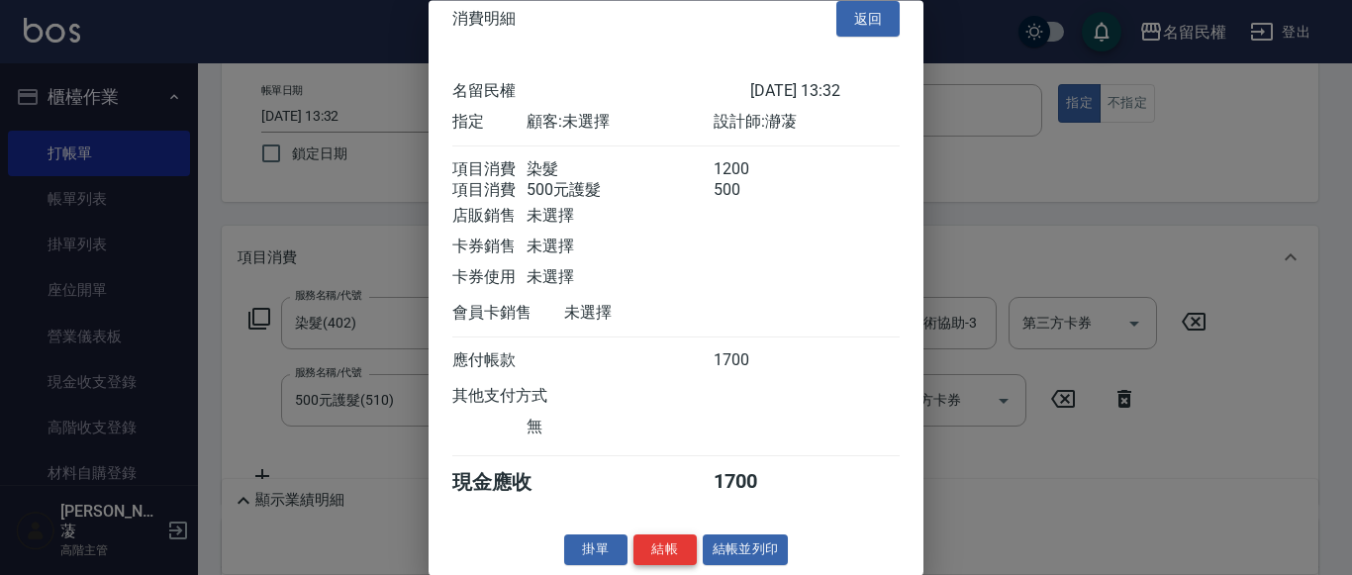
drag, startPoint x: 671, startPoint y: 549, endPoint x: 522, endPoint y: 463, distance: 171.6
click at [667, 547] on button "結帳" at bounding box center [664, 550] width 63 height 31
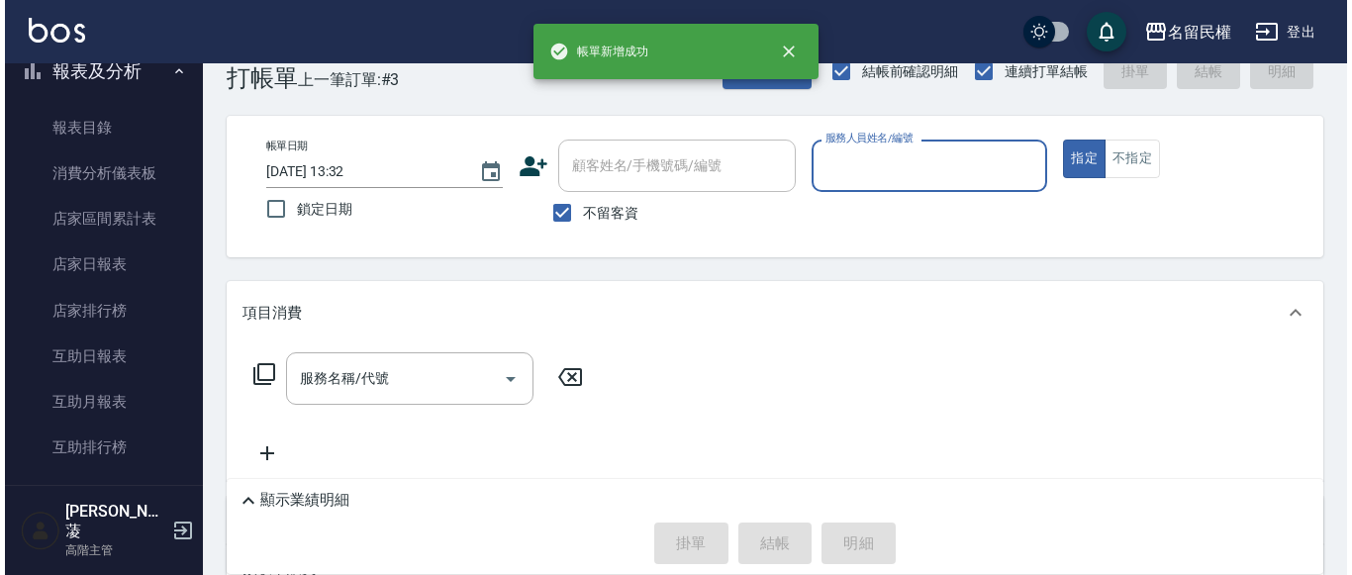
scroll to position [0, 0]
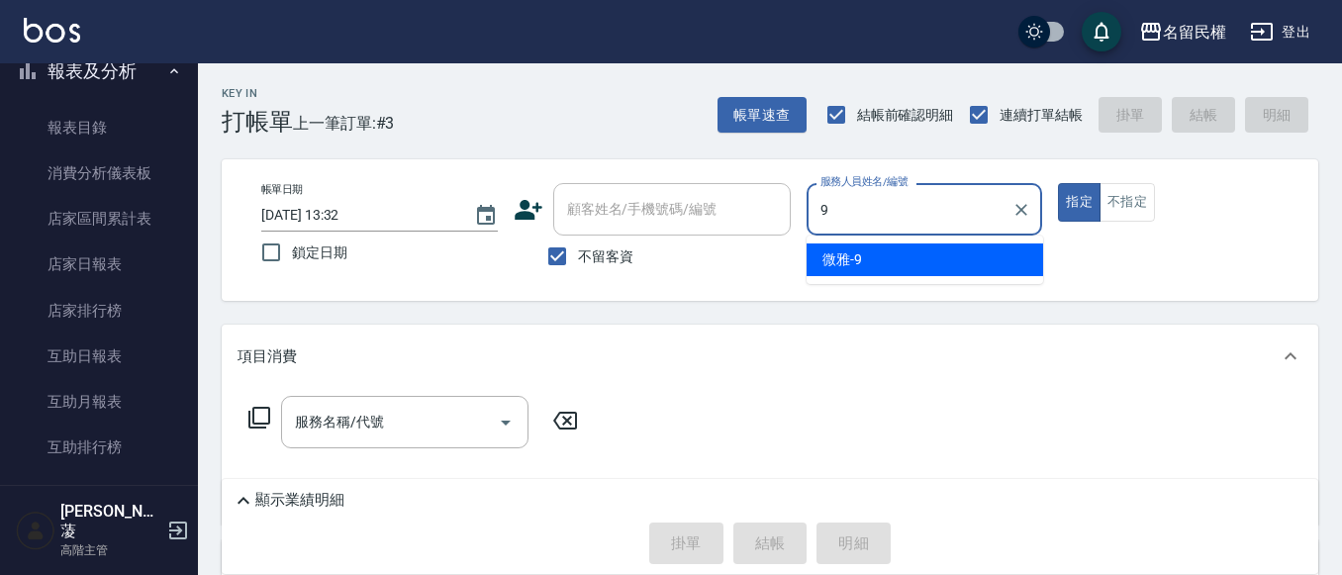
type input "微雅-9"
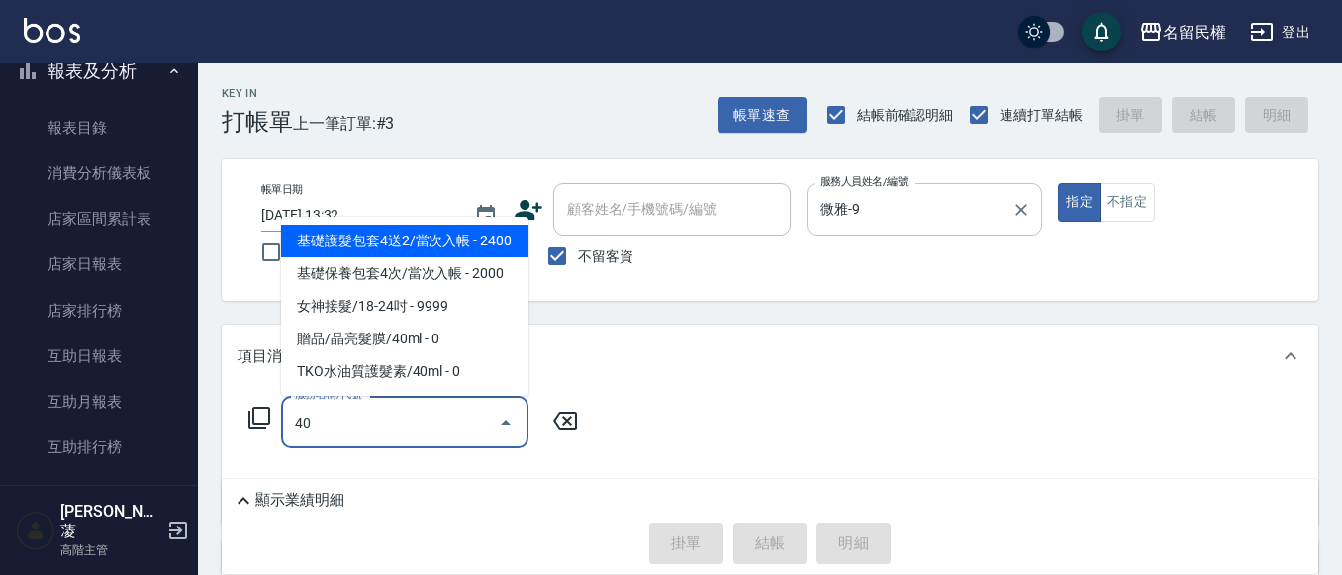
type input "402"
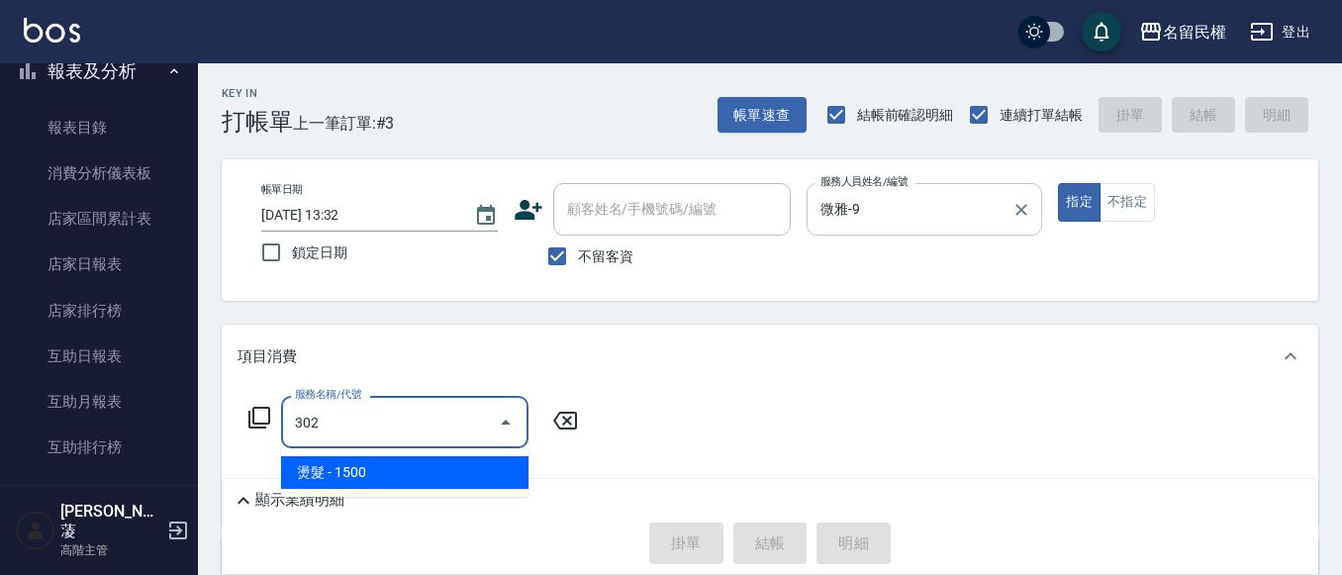
type input "燙髮(302)"
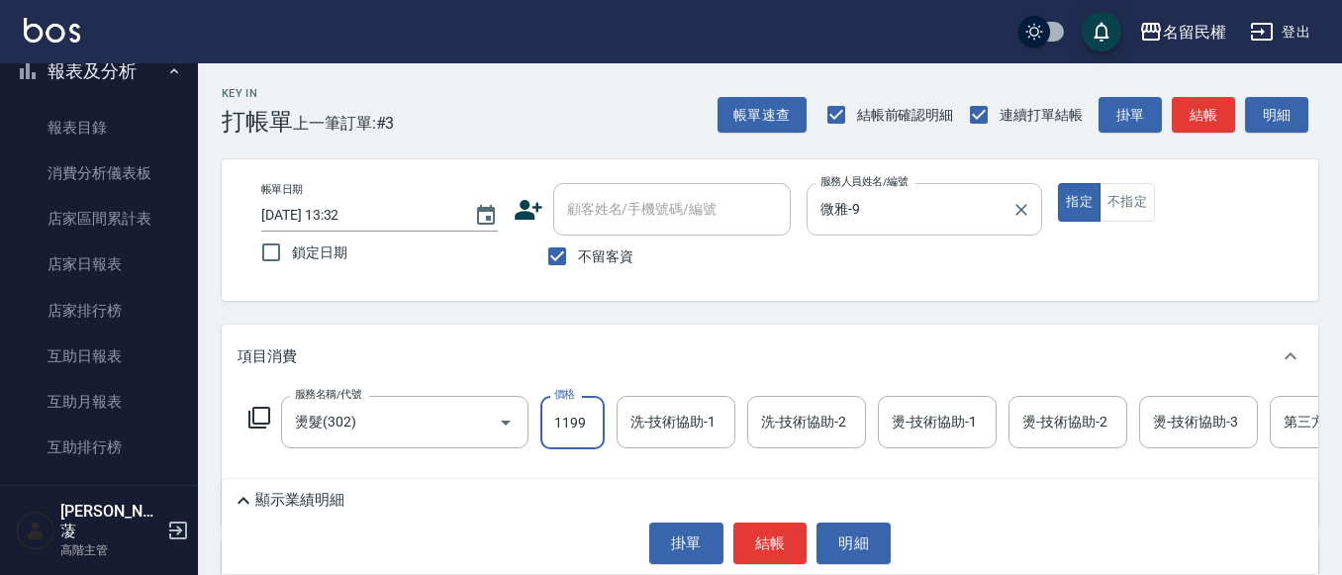
type input "1199"
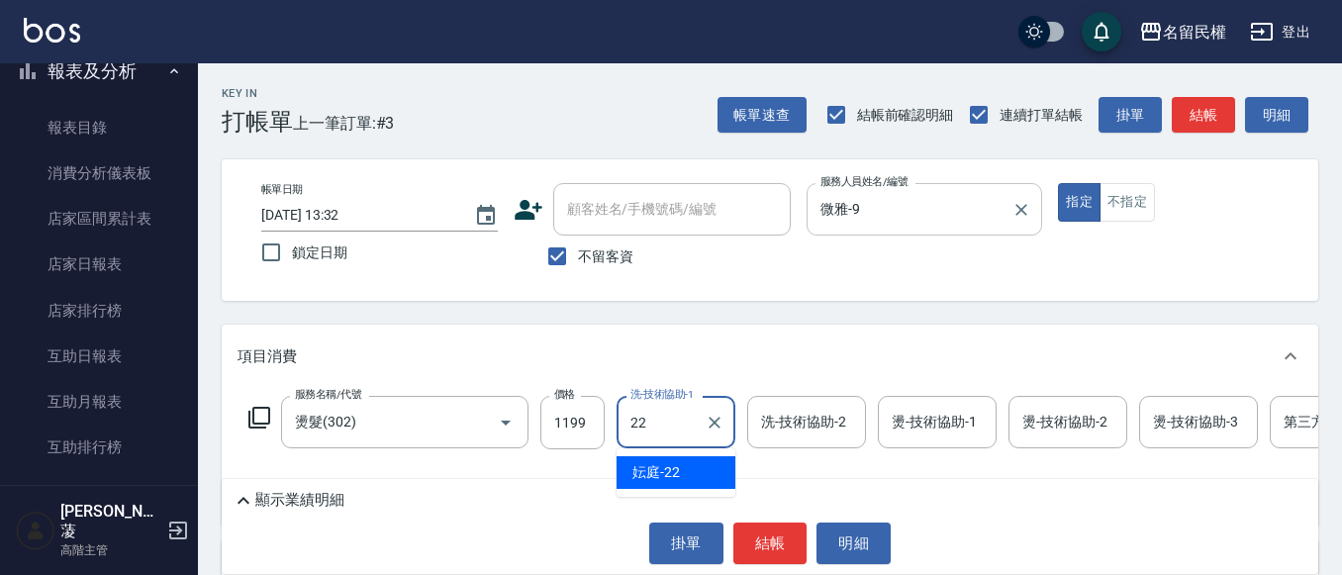
type input "2"
type input "微雅-9"
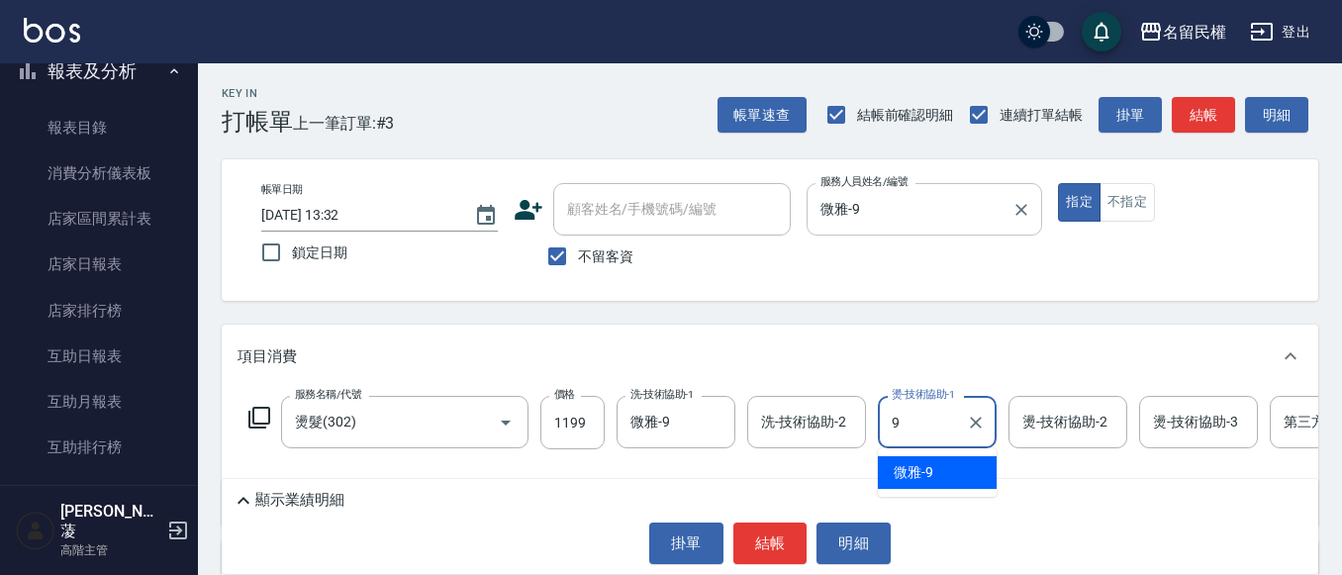
type input "微雅-9"
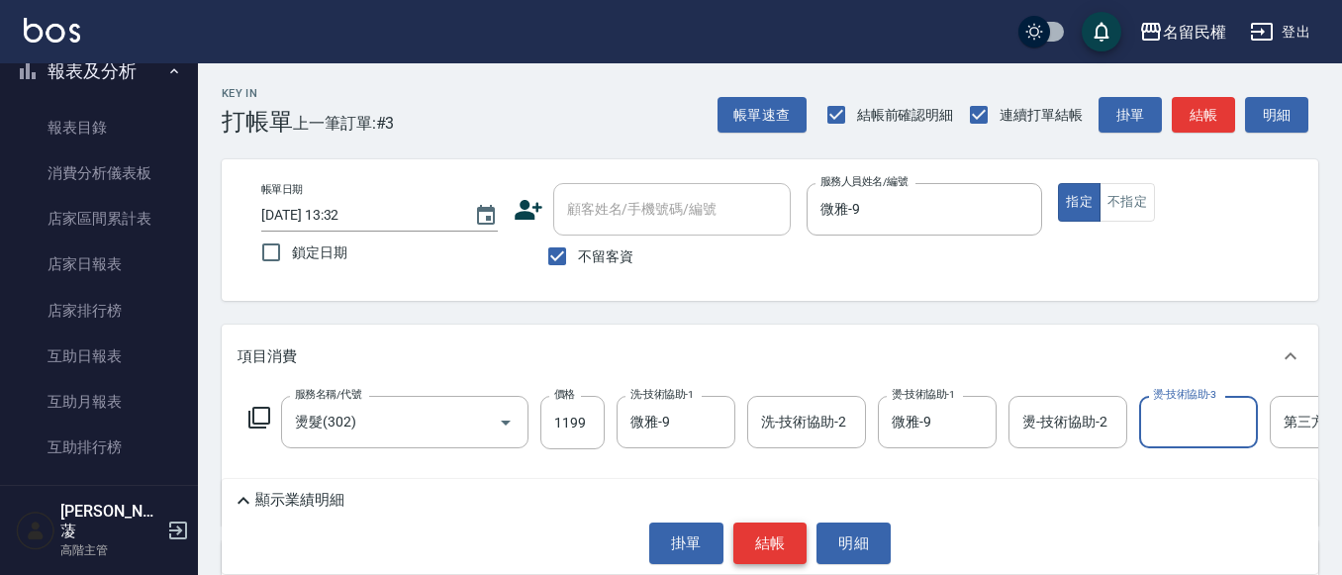
click at [766, 542] on button "結帳" at bounding box center [770, 543] width 74 height 42
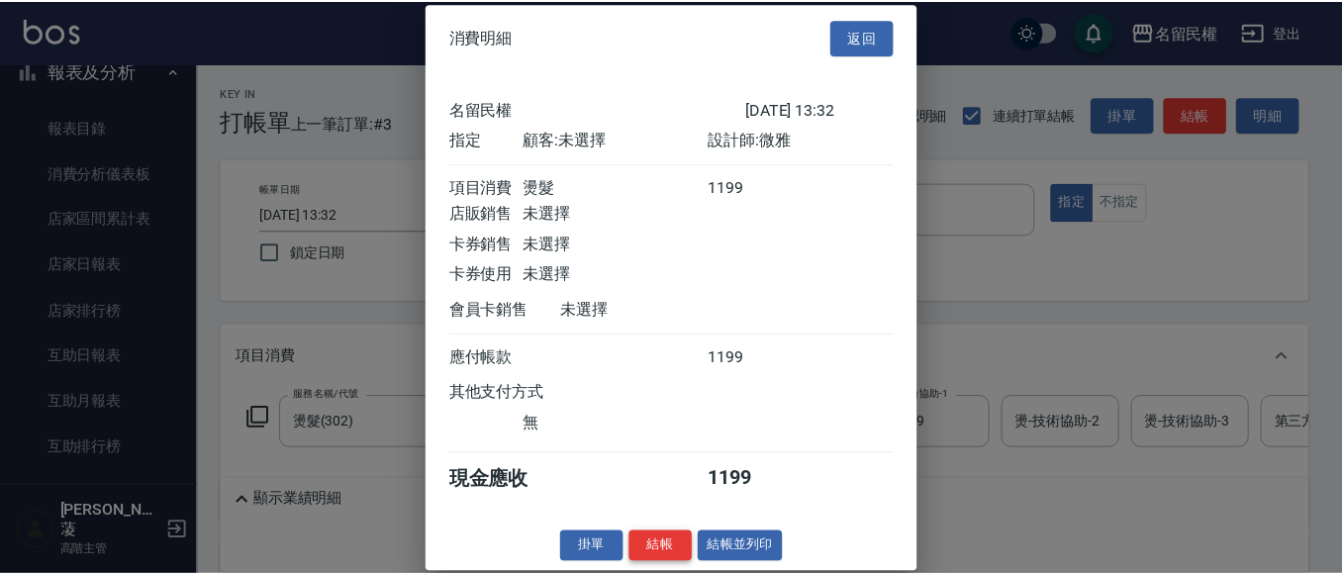
scroll to position [26, 0]
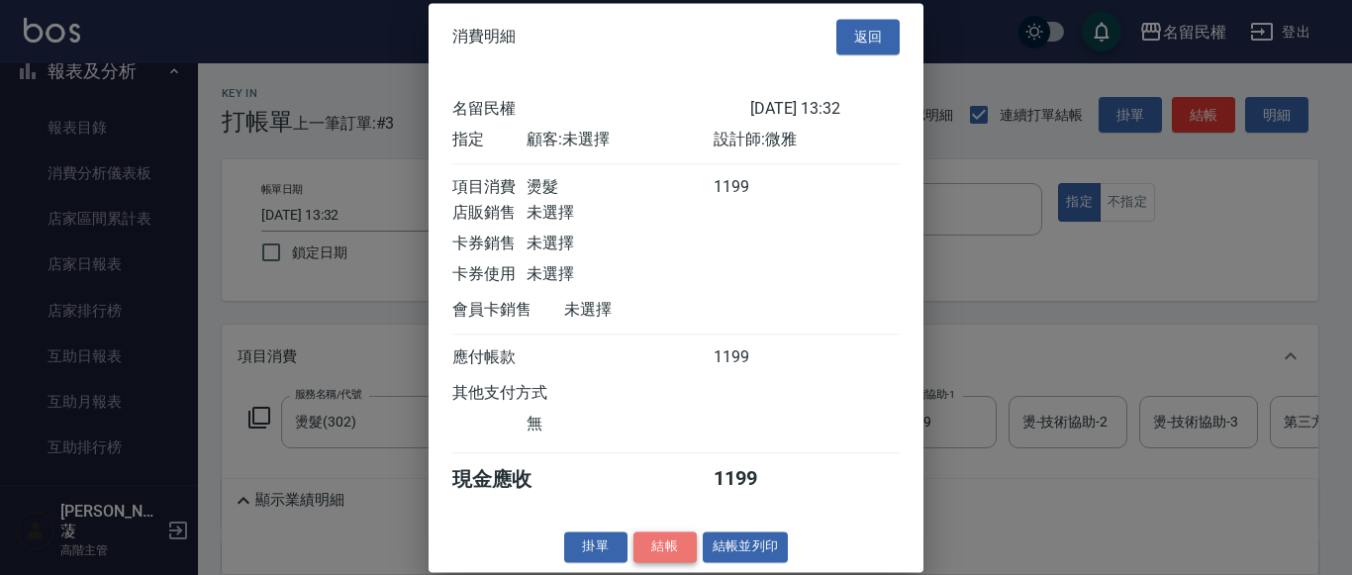
click at [681, 552] on button "結帳" at bounding box center [664, 546] width 63 height 31
type input "[DATE] 13:33"
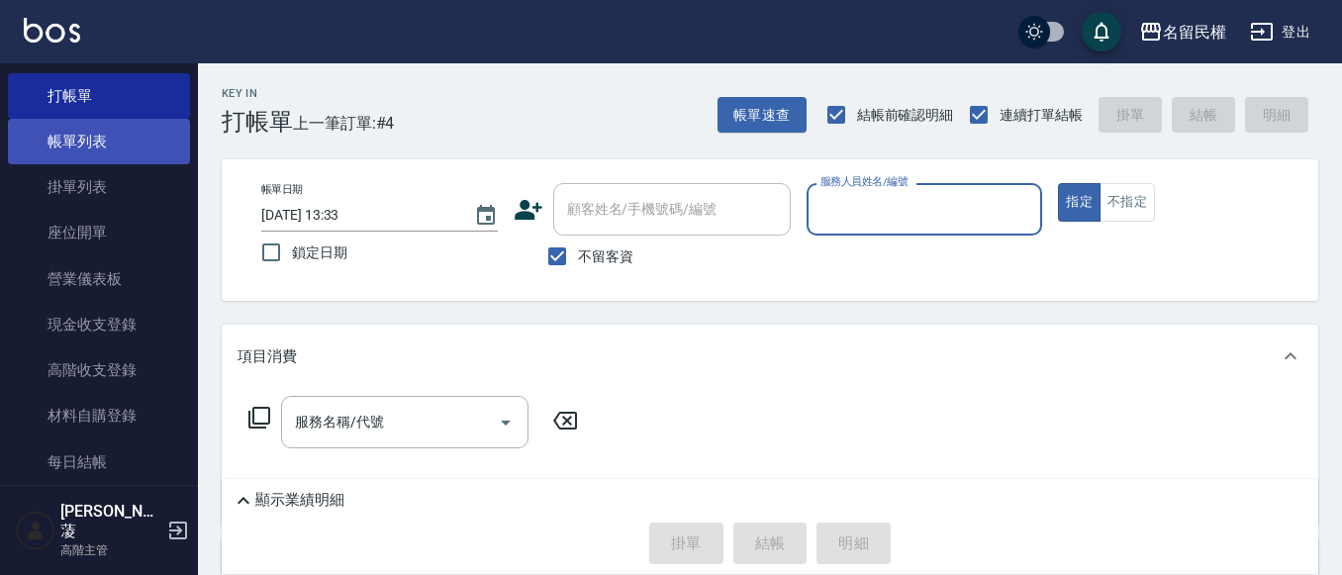
scroll to position [0, 0]
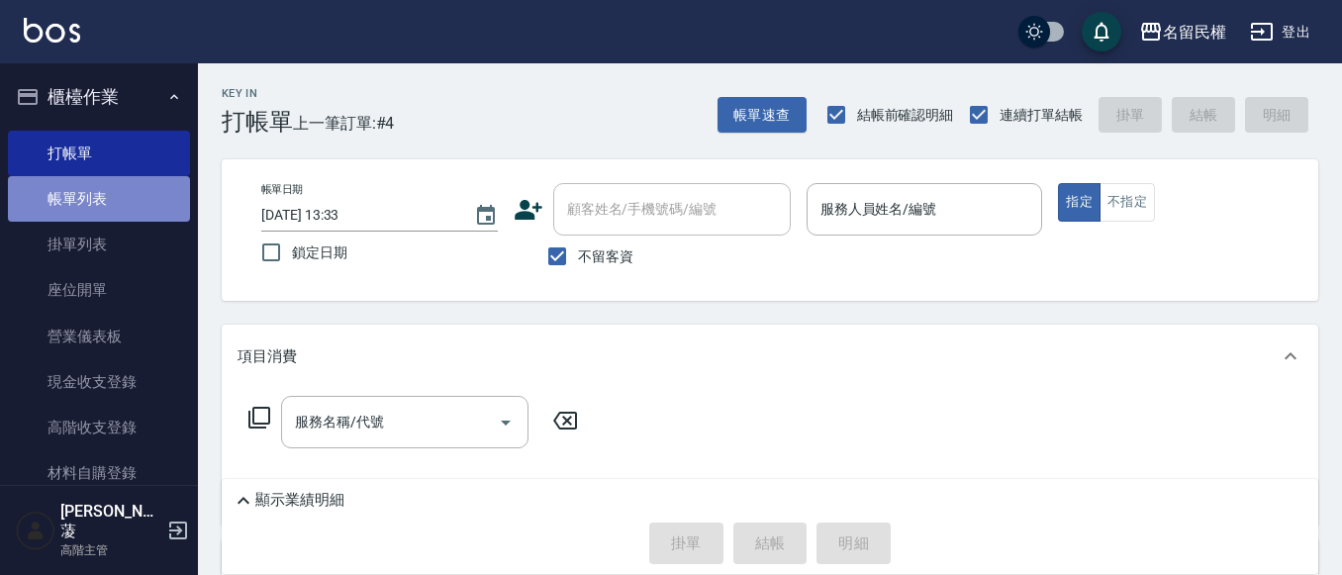
click at [114, 189] on link "帳單列表" at bounding box center [99, 199] width 182 height 46
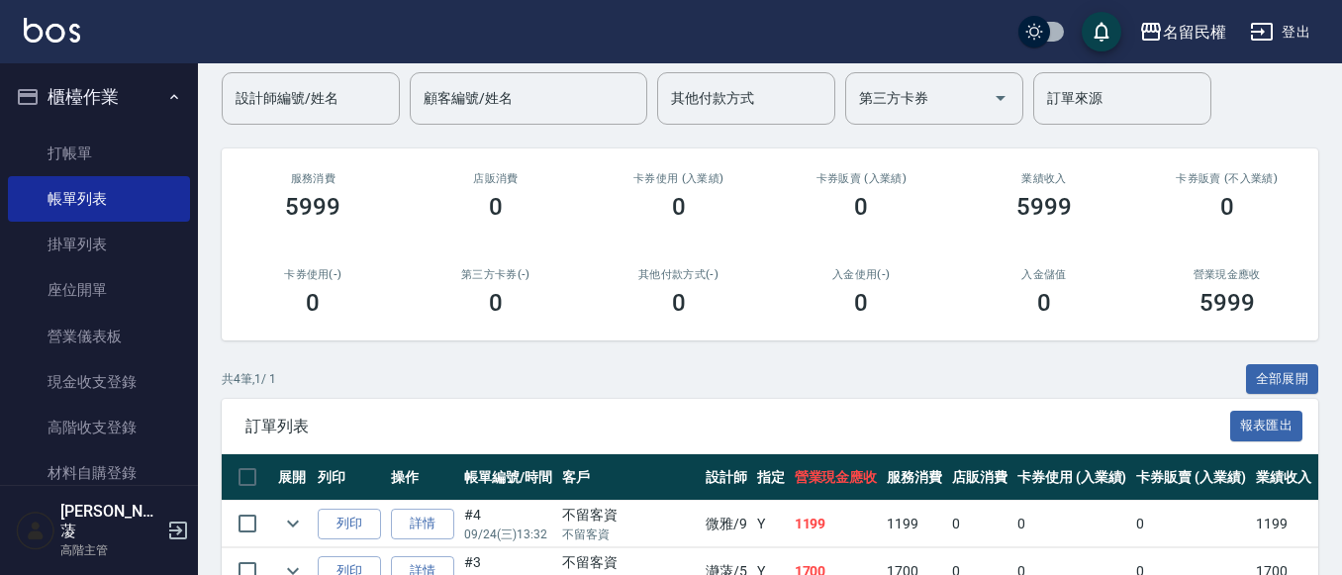
scroll to position [365, 0]
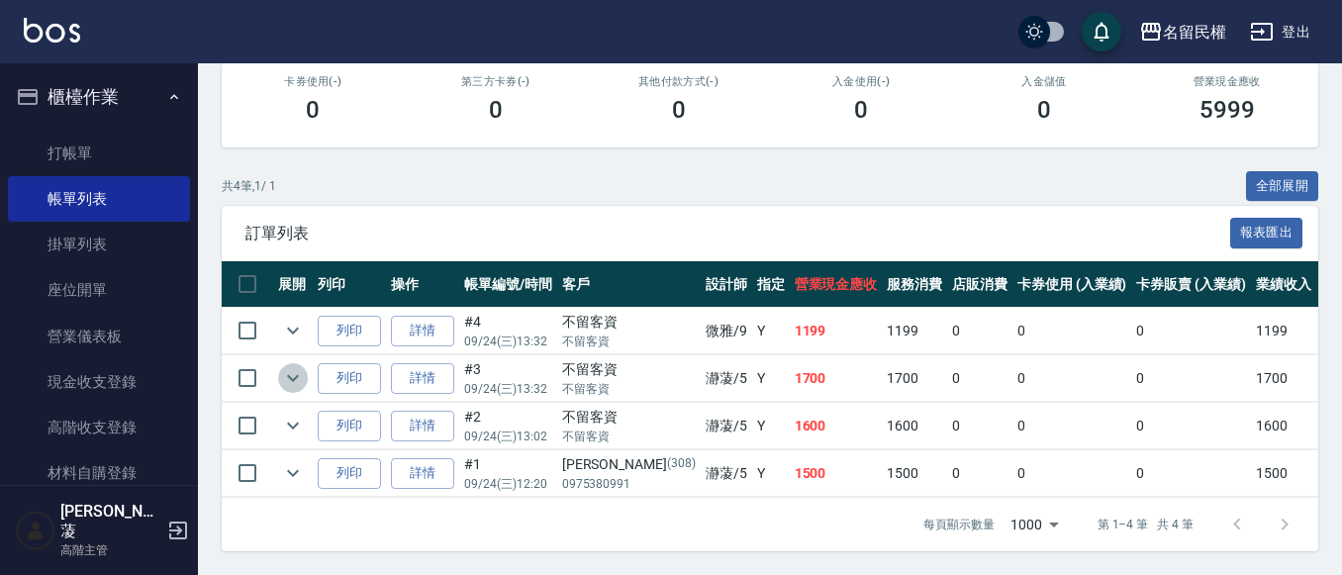
click at [298, 366] on icon "expand row" at bounding box center [293, 378] width 24 height 24
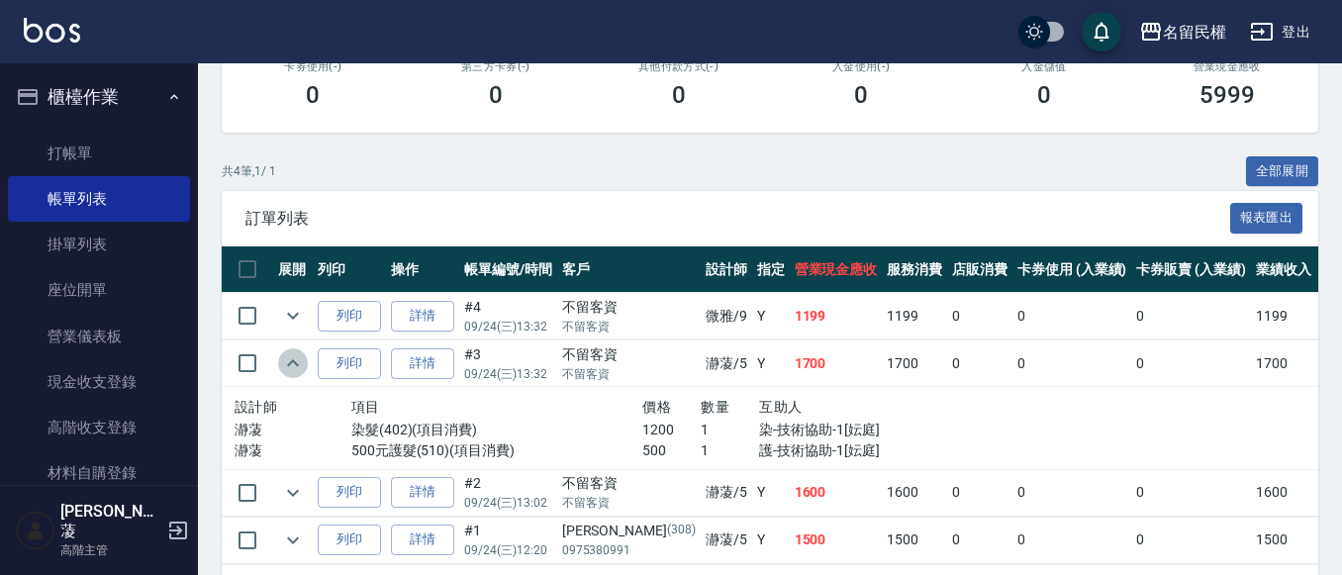
click at [298, 365] on icon "expand row" at bounding box center [293, 362] width 12 height 7
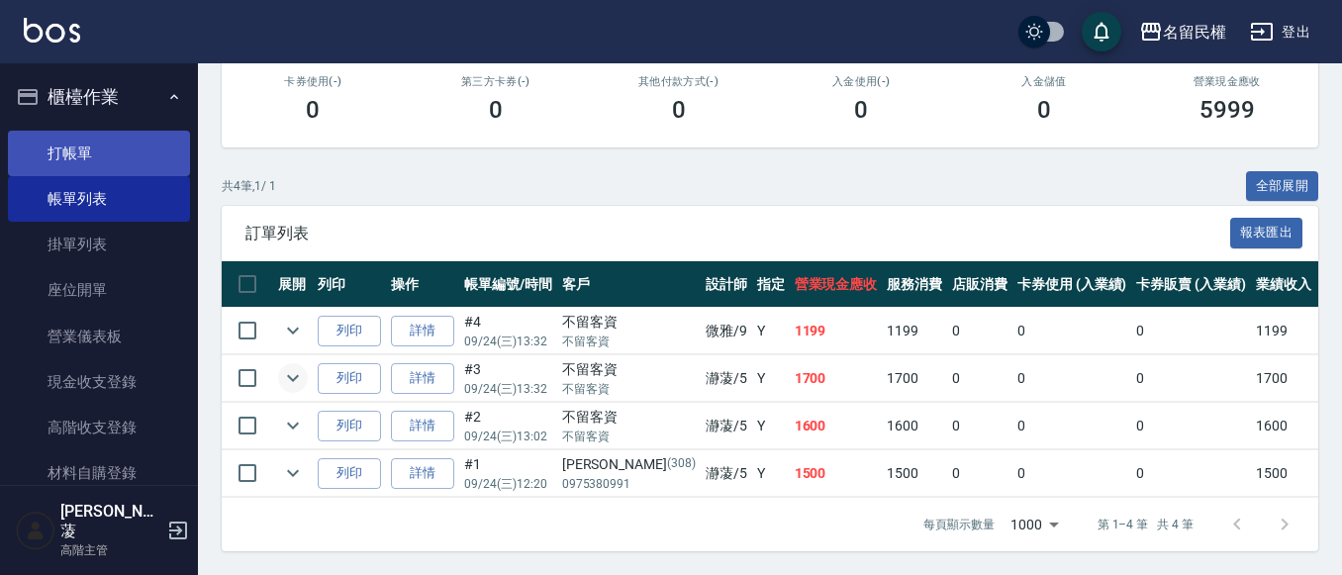
click at [123, 144] on link "打帳單" at bounding box center [99, 154] width 182 height 46
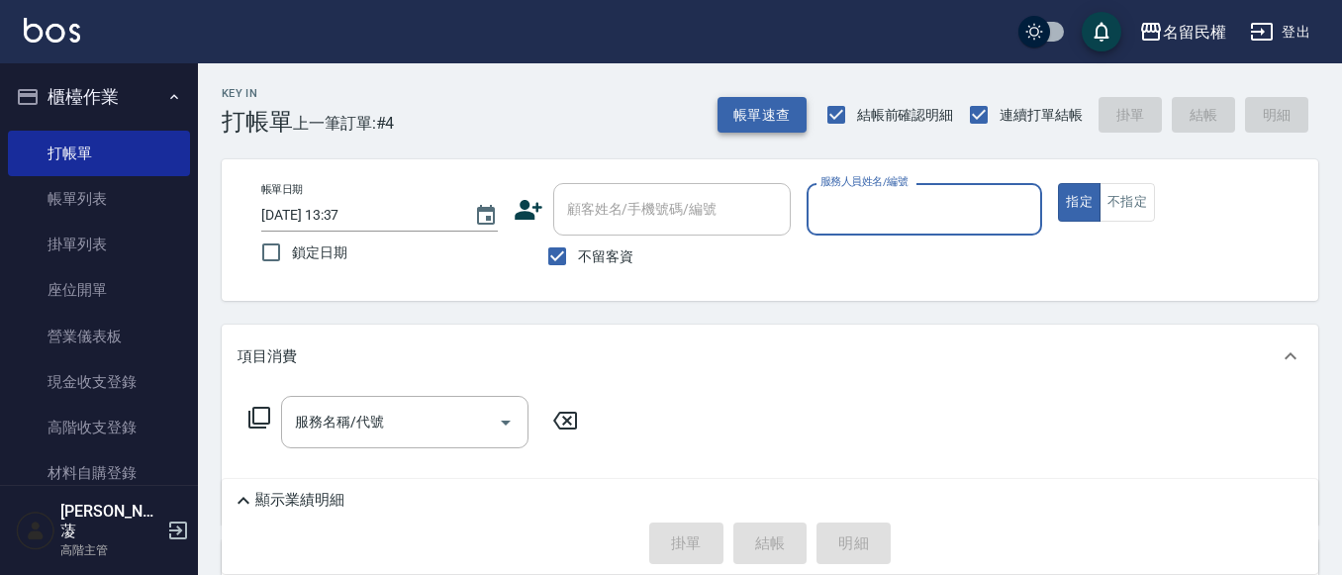
click at [786, 110] on button "帳單速查" at bounding box center [761, 115] width 89 height 37
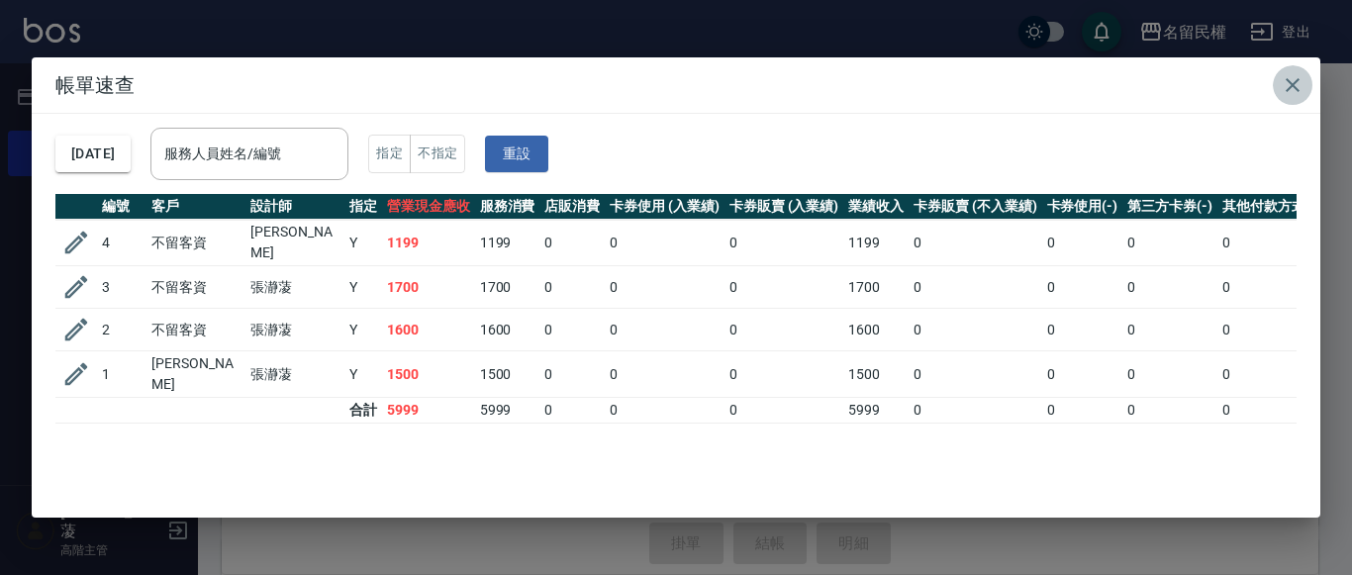
click at [1303, 91] on icon "button" at bounding box center [1293, 85] width 24 height 24
